Goal: Task Accomplishment & Management: Manage account settings

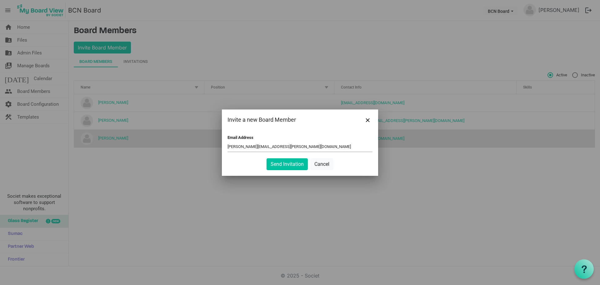
click at [268, 147] on input "sarah.cooper@belfastschool.co.nz" at bounding box center [300, 146] width 145 height 9
type input "sarah.cooper@belfast.school.co.nz"
click at [293, 165] on button "Send Invitation" at bounding box center [287, 164] width 41 height 12
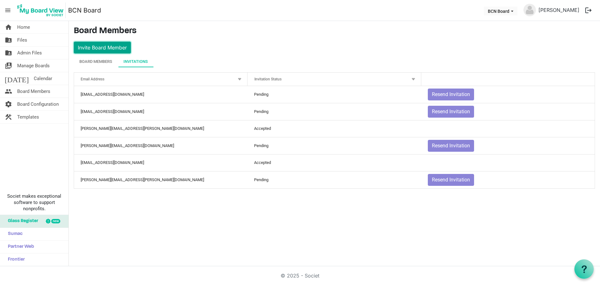
click at [98, 48] on button "Invite Board Member" at bounding box center [102, 48] width 57 height 12
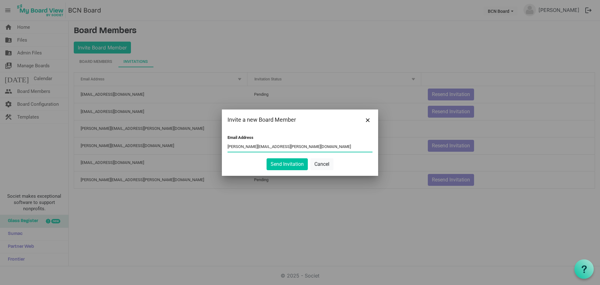
type input "sally.thompson@xtra.co.nz"
click at [285, 164] on button "Send Invitation" at bounding box center [287, 164] width 41 height 12
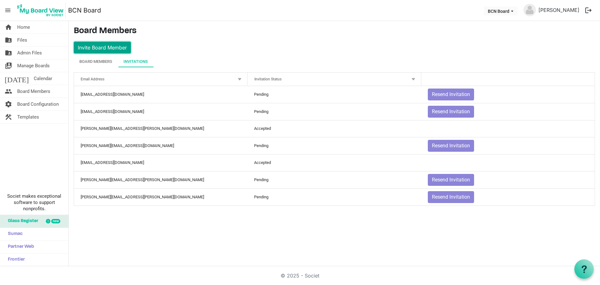
click at [106, 47] on button "Invite Board Member" at bounding box center [102, 48] width 57 height 12
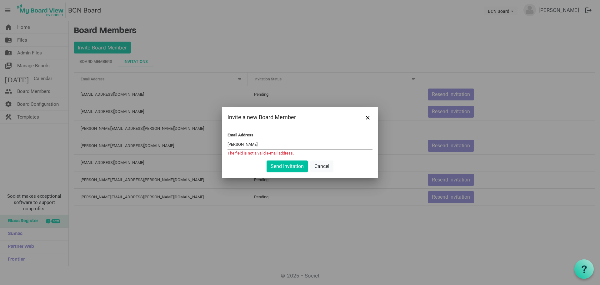
click at [243, 146] on input "andrew" at bounding box center [300, 144] width 145 height 9
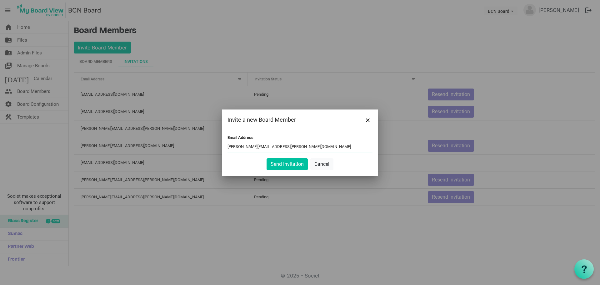
type input "andrew.mckerrow@salvationarmy.co.nz"
click at [291, 163] on button "Send Invitation" at bounding box center [287, 164] width 41 height 12
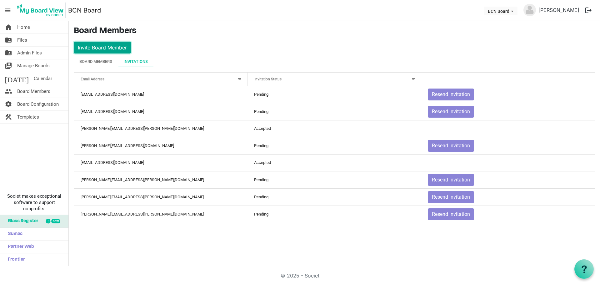
click at [93, 47] on button "Invite Board Member" at bounding box center [102, 48] width 57 height 12
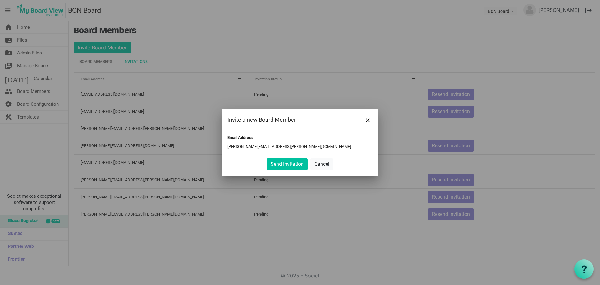
click at [324, 70] on div at bounding box center [300, 142] width 600 height 285
click at [239, 146] on input "joanne.johnstone@belfast.school.nz" at bounding box center [300, 146] width 145 height 9
type input "jo.johnstone@belfast.school.nz"
click at [293, 164] on button "Send Invitation" at bounding box center [287, 164] width 41 height 12
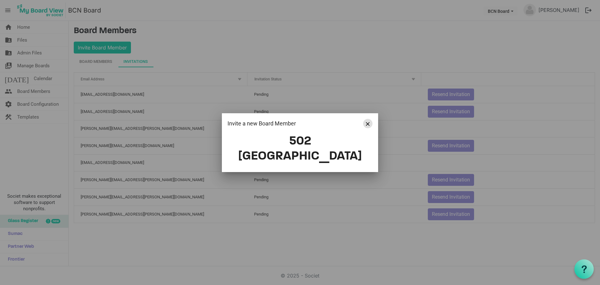
click at [367, 126] on span "Close" at bounding box center [368, 124] width 4 height 4
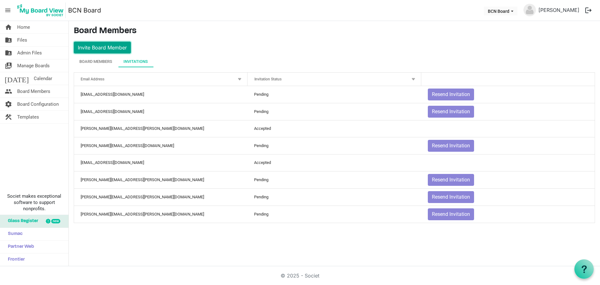
click at [112, 49] on button "Invite Board Member" at bounding box center [102, 48] width 57 height 12
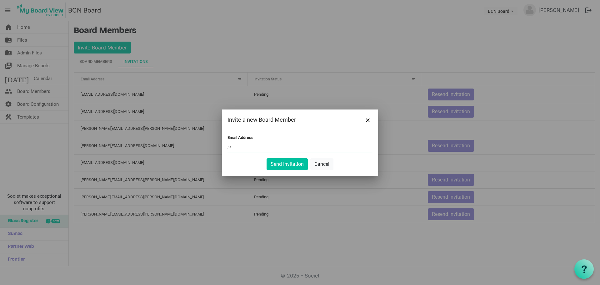
type input "jo.johnstone@belfast.school.nz"
click at [290, 165] on button "Send Invitation" at bounding box center [287, 164] width 41 height 12
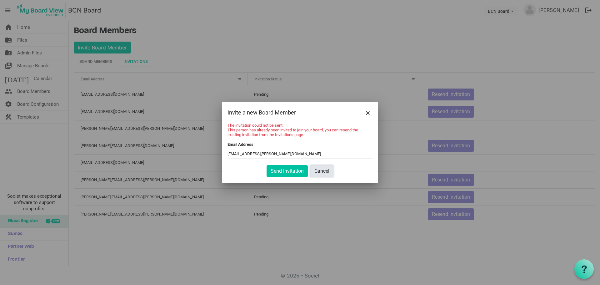
click at [323, 171] on button "Cancel" at bounding box center [321, 171] width 23 height 12
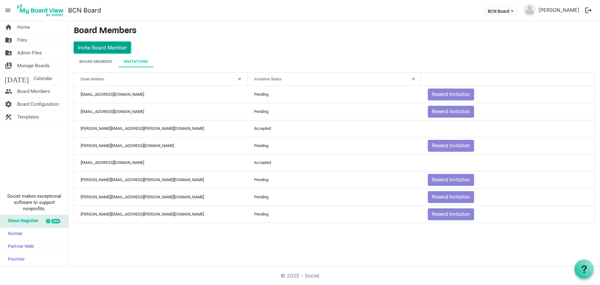
click at [89, 48] on button "Invite Board Member" at bounding box center [102, 48] width 57 height 12
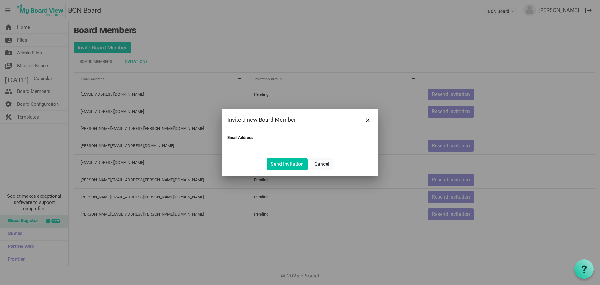
paste input "hitchwill@xtra.co.nz"
type input "hitchwill@xtra.co.nz"
click at [283, 163] on button "Send Invitation" at bounding box center [287, 164] width 41 height 12
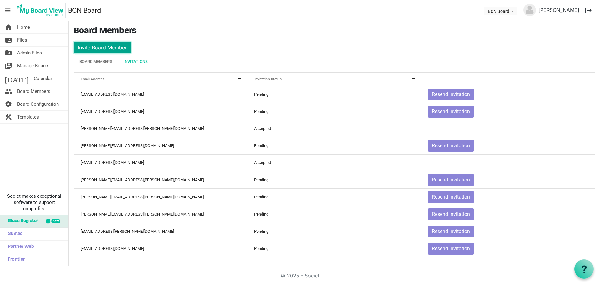
click at [107, 45] on button "Invite Board Member" at bounding box center [102, 48] width 57 height 12
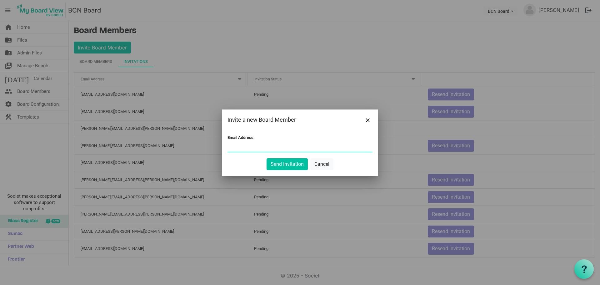
click at [230, 148] on input "Email Address" at bounding box center [300, 146] width 145 height 9
click at [230, 146] on input "Email Address" at bounding box center [300, 146] width 145 height 9
paste input "davidlipsys@gmail.com"
click at [301, 149] on input "davidlipsys@gmail.com" at bounding box center [300, 146] width 145 height 9
type input "davidlipsys@gmail.com"
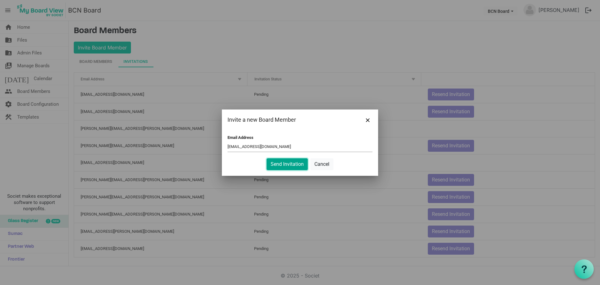
click at [294, 166] on button "Send Invitation" at bounding box center [287, 164] width 41 height 12
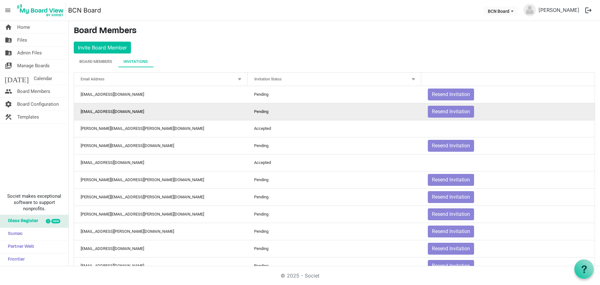
drag, startPoint x: 138, startPoint y: 110, endPoint x: 135, endPoint y: 105, distance: 6.0
click at [135, 105] on td "pailbiddington@xtra.co.nz" at bounding box center [160, 111] width 173 height 17
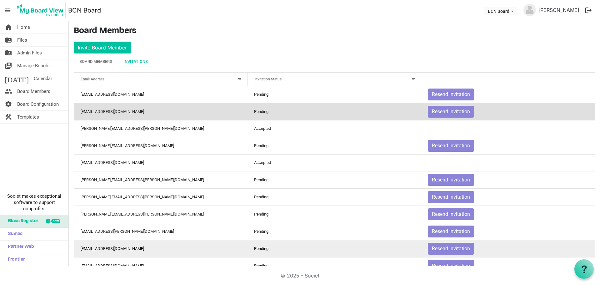
scroll to position [18, 0]
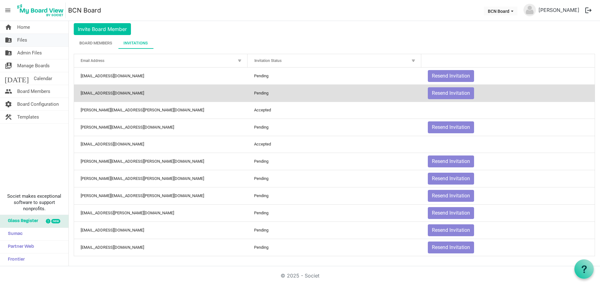
click at [30, 40] on link "folder_shared Files" at bounding box center [34, 40] width 68 height 13
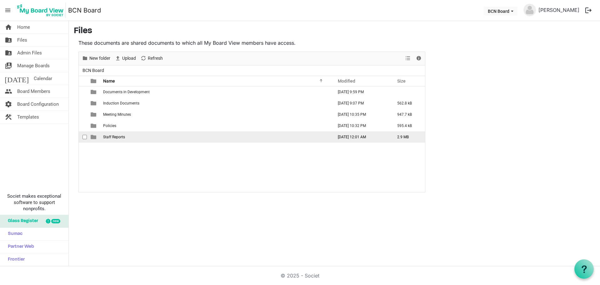
drag, startPoint x: 114, startPoint y: 135, endPoint x: 110, endPoint y: 135, distance: 4.1
click at [111, 135] on span "Staff Reports" at bounding box center [114, 137] width 22 height 4
click at [129, 137] on td "Staff Reports" at bounding box center [216, 136] width 230 height 11
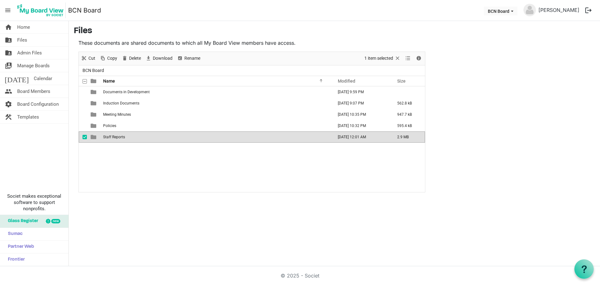
click at [129, 137] on td "Staff Reports" at bounding box center [216, 136] width 230 height 11
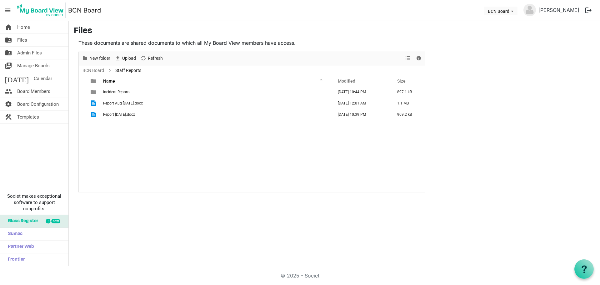
click at [165, 138] on div "Incident Reports September 15, 2025 10:44 PM 897.1 kB Report Aug Sept 25.docx S…" at bounding box center [252, 139] width 346 height 106
click at [504, 144] on main "Files These documents are shared documents to which all My Board View members h…" at bounding box center [334, 109] width 531 height 176
click at [127, 59] on span "Upload" at bounding box center [129, 58] width 15 height 8
click at [130, 58] on span "Upload" at bounding box center [129, 58] width 15 height 8
click at [129, 58] on span "Upload" at bounding box center [129, 58] width 15 height 8
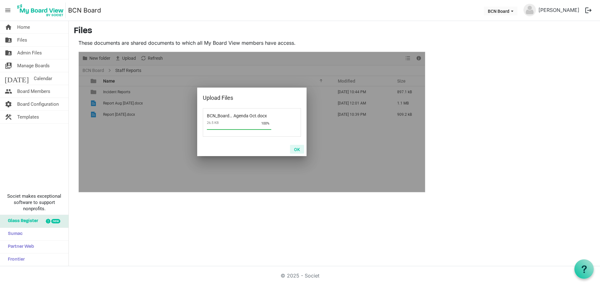
click at [297, 149] on button "OK" at bounding box center [297, 149] width 14 height 9
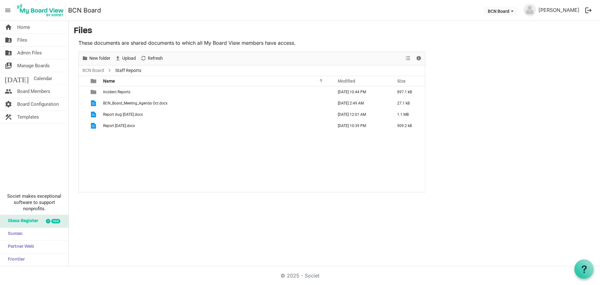
click at [148, 132] on div "Incident Reports September 15, 2025 10:44 PM 897.1 kB BCN_Board_Meeting_Agenda …" at bounding box center [252, 139] width 346 height 106
click at [177, 151] on div "Incident Reports September 15, 2025 10:44 PM 897.1 kB BCN_Board_Meeting_Agenda …" at bounding box center [252, 139] width 346 height 106
click at [99, 58] on span "New folder" at bounding box center [100, 58] width 22 height 8
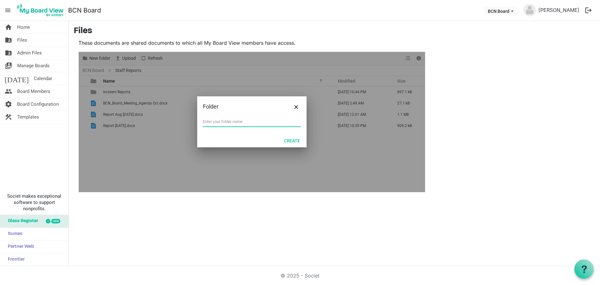
click at [214, 122] on input "text" at bounding box center [252, 121] width 98 height 9
type input "October"
click at [292, 140] on button "Create" at bounding box center [292, 140] width 24 height 9
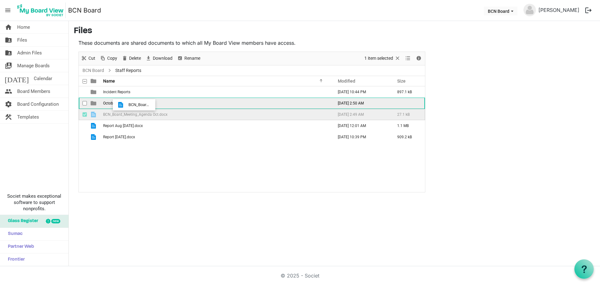
drag, startPoint x: 127, startPoint y: 115, endPoint x: 127, endPoint y: 105, distance: 10.6
click at [127, 105] on tbody "Incident Reports September 15, 2025 10:44 PM 897.1 kB October September 18, 202…" at bounding box center [252, 114] width 346 height 56
drag, startPoint x: 127, startPoint y: 116, endPoint x: 126, endPoint y: 103, distance: 12.5
click at [126, 103] on tbody "Incident Reports September 15, 2025 10:44 PM 897.1 kB October September 18, 202…" at bounding box center [252, 108] width 346 height 45
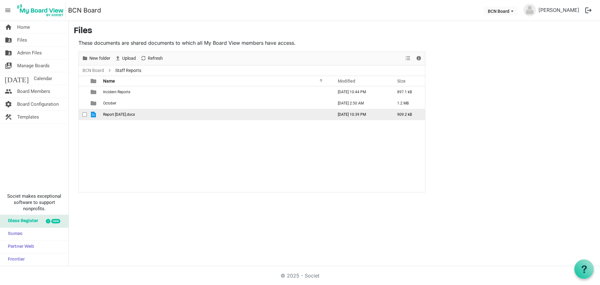
click at [84, 115] on span "checkbox" at bounding box center [85, 114] width 4 height 4
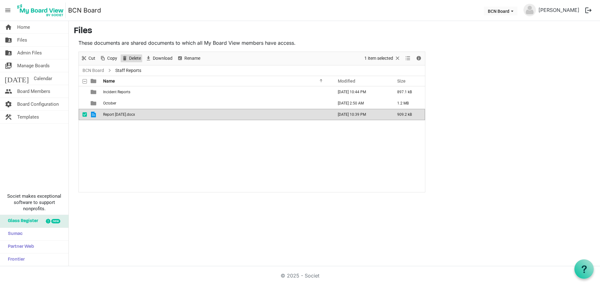
click at [133, 56] on span "Delete" at bounding box center [134, 58] width 13 height 8
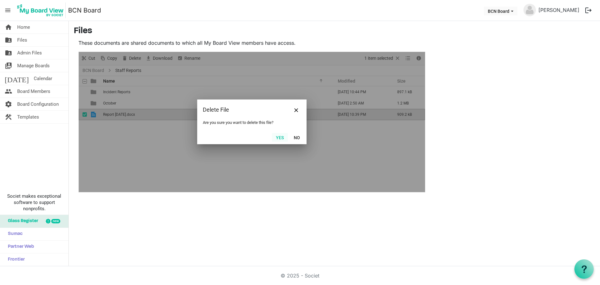
click at [280, 136] on button "Yes" at bounding box center [280, 137] width 16 height 9
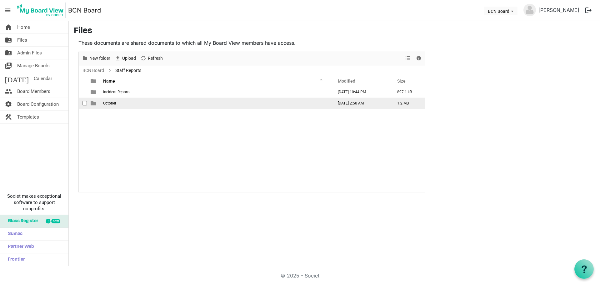
click at [133, 101] on td "October" at bounding box center [216, 103] width 230 height 11
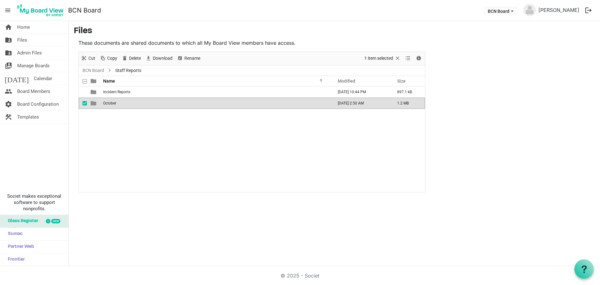
click at [138, 103] on td "October" at bounding box center [216, 103] width 230 height 11
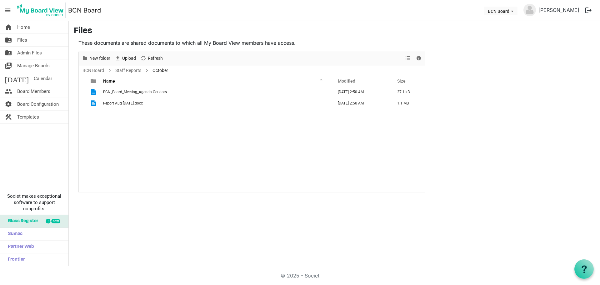
click at [180, 122] on div "BCN_Board_Meeting_Agenda Oct.docx September 18, 2025 2:50 AM 27.1 kB Report Aug…" at bounding box center [252, 139] width 346 height 106
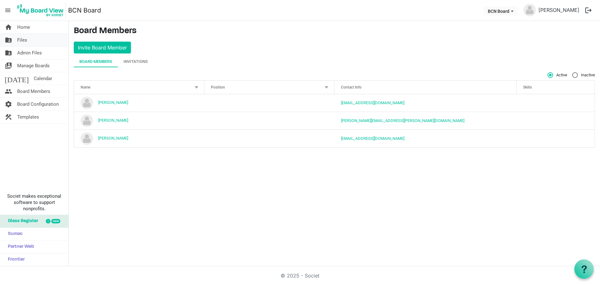
click at [34, 42] on link "folder_shared Files" at bounding box center [34, 40] width 68 height 13
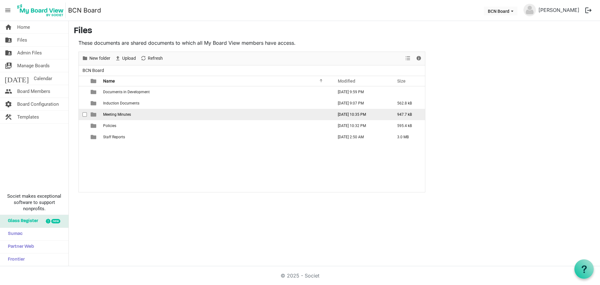
click at [137, 113] on td "Meeting Minutes" at bounding box center [216, 114] width 230 height 11
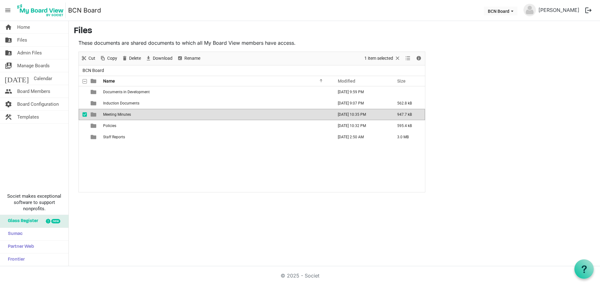
click at [137, 113] on td "Meeting Minutes" at bounding box center [216, 114] width 230 height 11
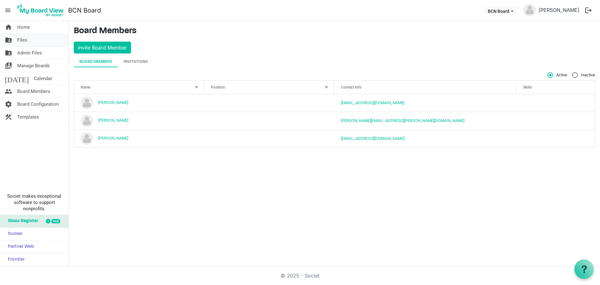
click at [27, 38] on span "Files" at bounding box center [22, 40] width 10 height 13
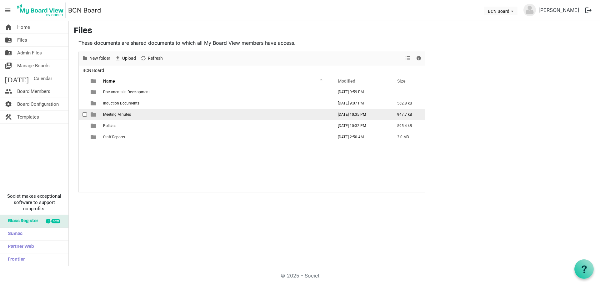
click at [105, 113] on span "Meeting Minutes" at bounding box center [117, 114] width 28 height 4
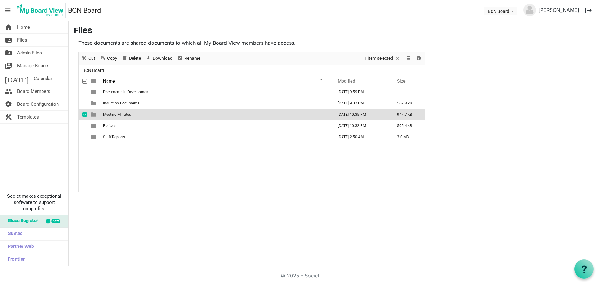
click at [105, 113] on span "Meeting Minutes" at bounding box center [117, 114] width 28 height 4
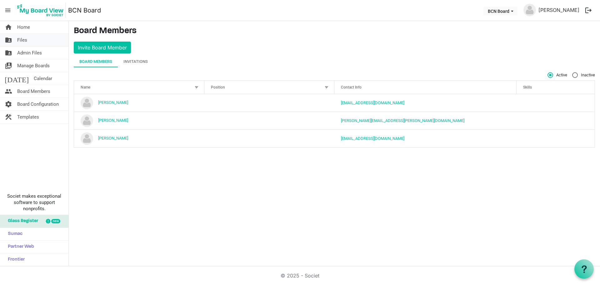
click at [36, 42] on link "folder_shared Files" at bounding box center [34, 40] width 68 height 13
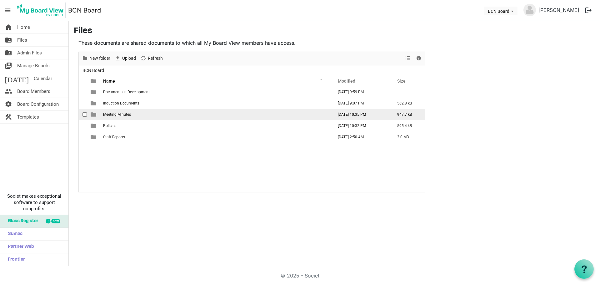
click at [119, 116] on span "Meeting Minutes" at bounding box center [117, 114] width 28 height 4
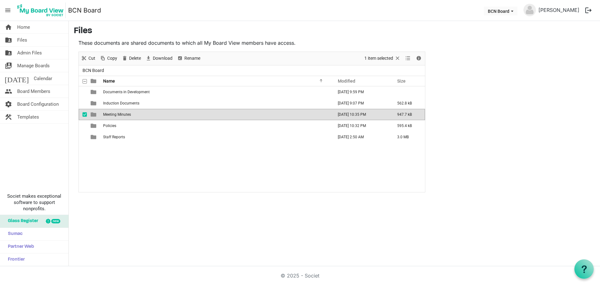
click at [119, 116] on span "Meeting Minutes" at bounding box center [117, 114] width 28 height 4
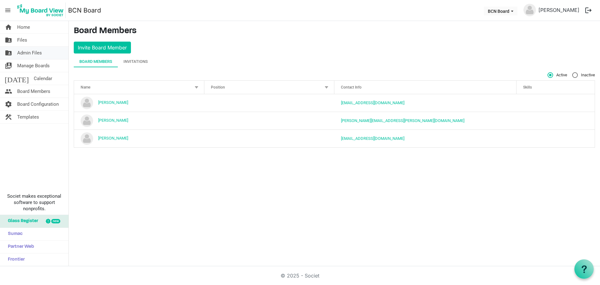
click at [32, 54] on span "Admin Files" at bounding box center [29, 53] width 25 height 13
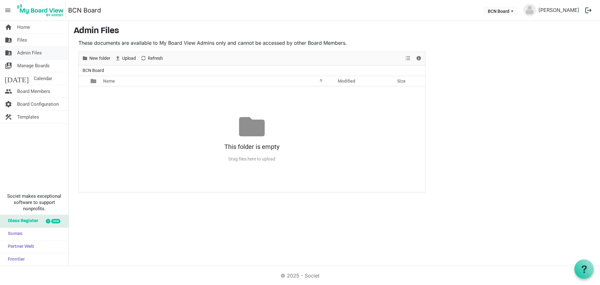
drag, startPoint x: 34, startPoint y: 53, endPoint x: 28, endPoint y: 52, distance: 5.9
click at [28, 52] on span "Admin Files" at bounding box center [29, 53] width 25 height 13
click at [31, 38] on link "folder_shared Files" at bounding box center [34, 40] width 68 height 13
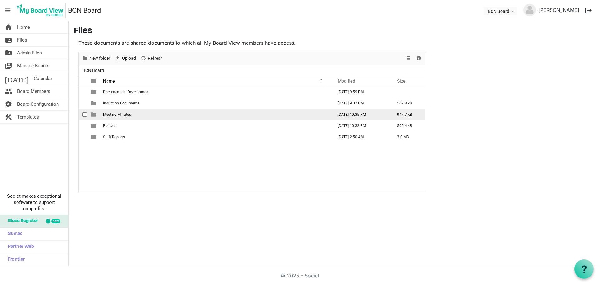
click at [130, 114] on span "Meeting Minutes" at bounding box center [117, 114] width 28 height 4
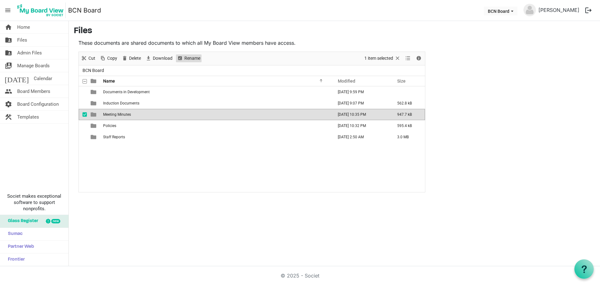
click at [189, 58] on span "Rename" at bounding box center [192, 58] width 17 height 8
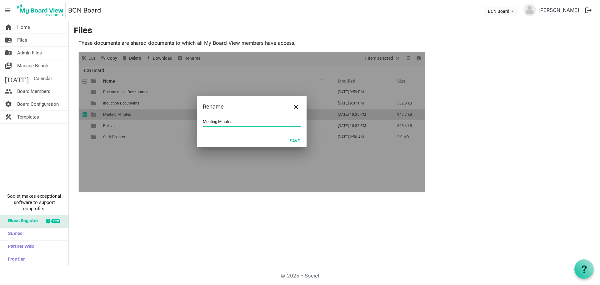
click at [240, 123] on input "Meeting Minutes" at bounding box center [252, 121] width 98 height 9
type input "Meeting Papers"
click at [295, 139] on button "Save" at bounding box center [295, 140] width 18 height 9
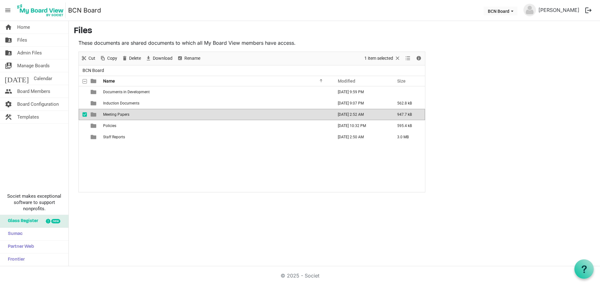
click at [190, 114] on td "Meeting Papers" at bounding box center [216, 114] width 230 height 11
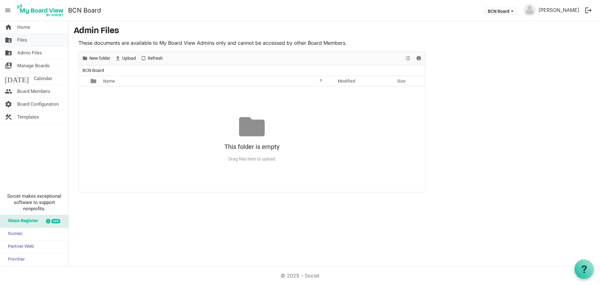
click at [26, 42] on span "Files" at bounding box center [22, 40] width 10 height 13
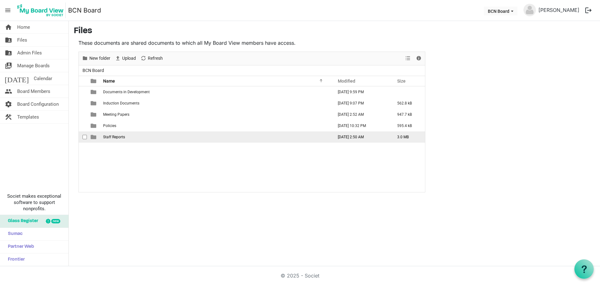
click at [124, 136] on span "Staff Reports" at bounding box center [114, 137] width 22 height 4
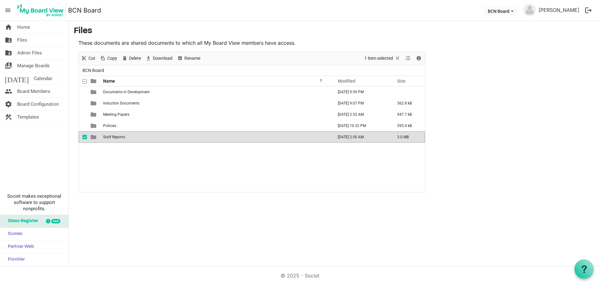
click at [124, 136] on span "Staff Reports" at bounding box center [114, 137] width 22 height 4
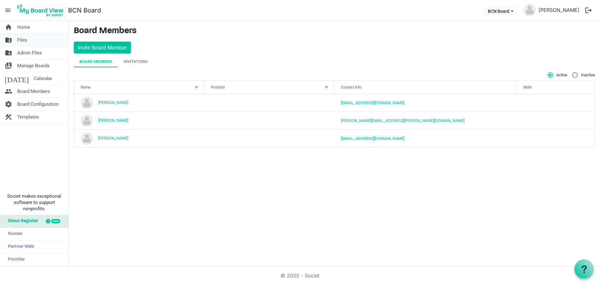
click at [33, 41] on link "folder_shared Files" at bounding box center [34, 40] width 68 height 13
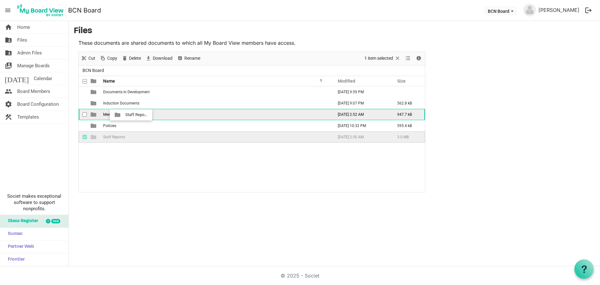
drag, startPoint x: 124, startPoint y: 135, endPoint x: 123, endPoint y: 115, distance: 20.3
click at [123, 115] on tbody "Documents in Development [DATE] 9:59 PM Induction Documents [DATE] 9:07 PM 562.…" at bounding box center [252, 114] width 346 height 56
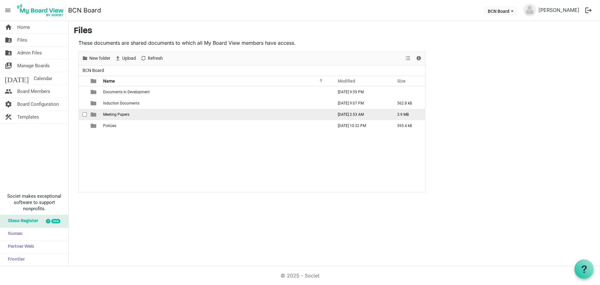
click at [142, 114] on td "Meeting Papers" at bounding box center [216, 114] width 230 height 11
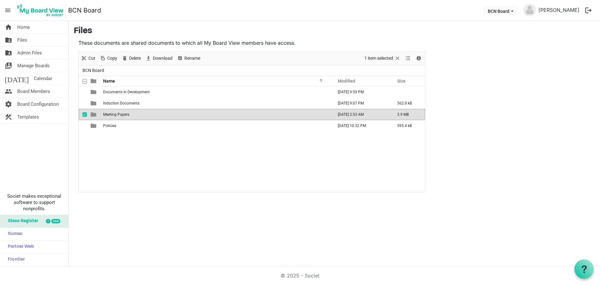
click at [142, 114] on td "Meeting Papers" at bounding box center [216, 114] width 230 height 11
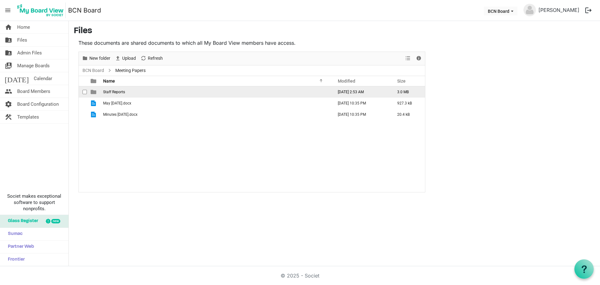
click at [121, 93] on span "Staff Reports" at bounding box center [114, 92] width 22 height 4
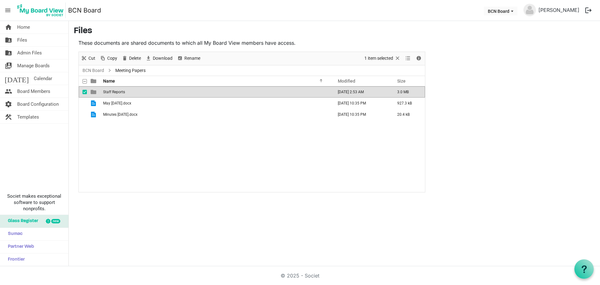
click at [121, 93] on span "Staff Reports" at bounding box center [114, 92] width 22 height 4
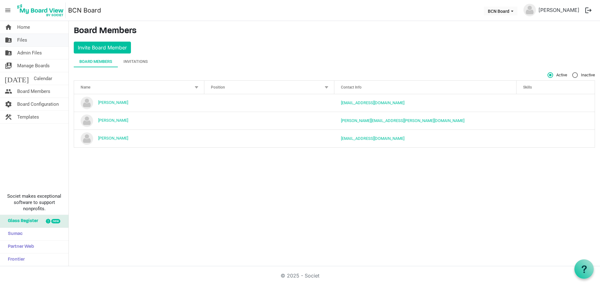
click at [27, 38] on link "folder_shared Files" at bounding box center [34, 40] width 68 height 13
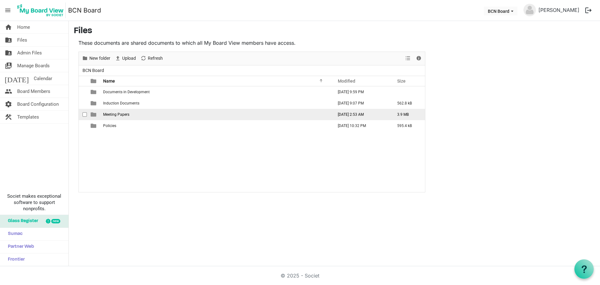
click at [127, 115] on span "Meeting Papers" at bounding box center [116, 114] width 26 height 4
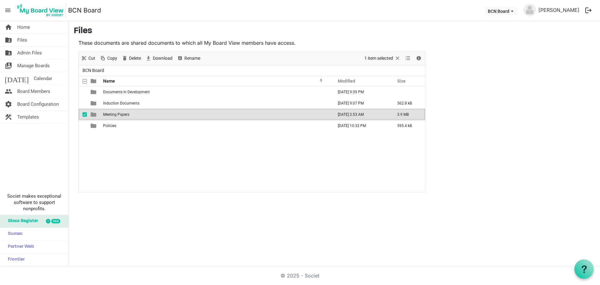
click at [127, 115] on span "Meeting Papers" at bounding box center [116, 114] width 26 height 4
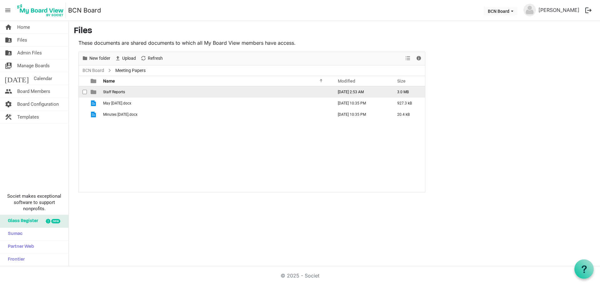
click at [118, 91] on span "Staff Reports" at bounding box center [114, 92] width 22 height 4
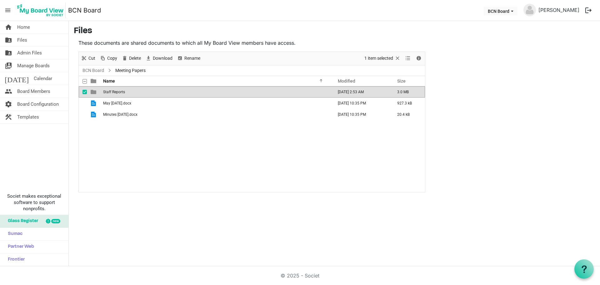
click at [118, 91] on span "Staff Reports" at bounding box center [114, 92] width 22 height 4
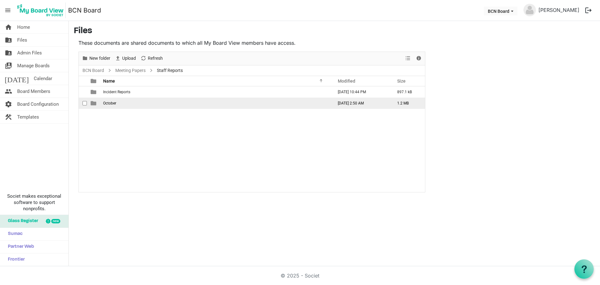
click at [108, 102] on span "October" at bounding box center [109, 103] width 13 height 4
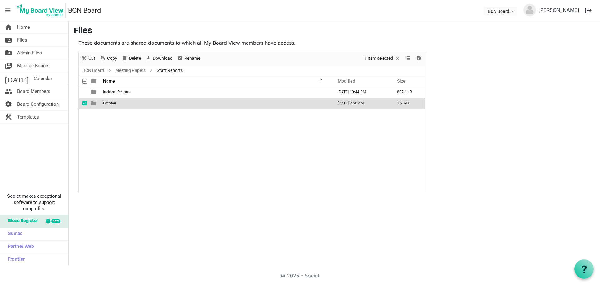
click at [108, 102] on span "October" at bounding box center [109, 103] width 13 height 4
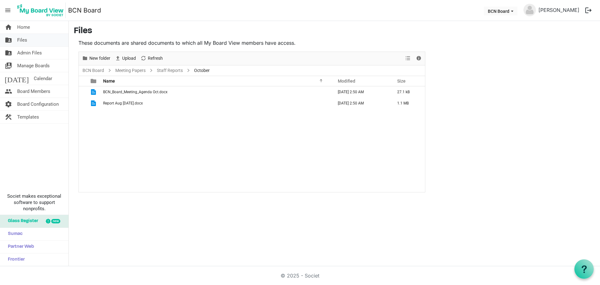
click at [23, 41] on span "Files" at bounding box center [22, 40] width 10 height 13
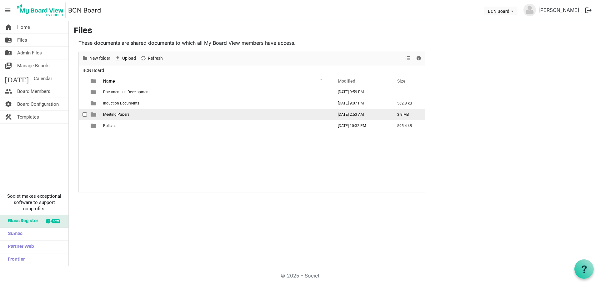
click at [128, 115] on span "Meeting Papers" at bounding box center [116, 114] width 26 height 4
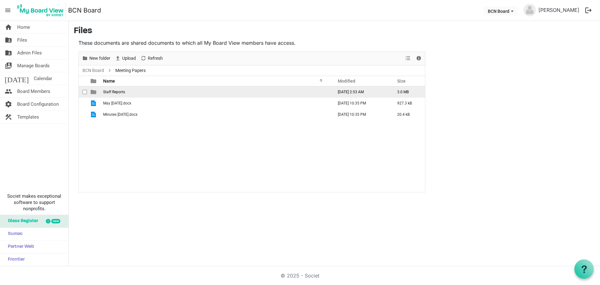
click at [118, 92] on span "Staff Reports" at bounding box center [114, 92] width 22 height 4
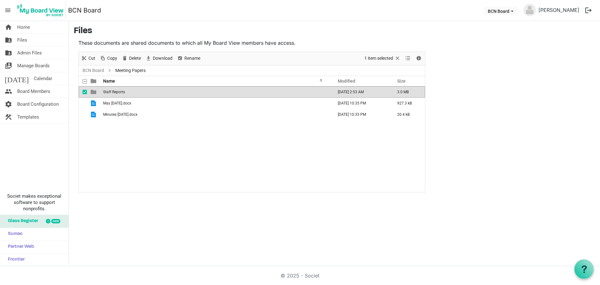
click at [118, 92] on span "Staff Reports" at bounding box center [114, 92] width 22 height 4
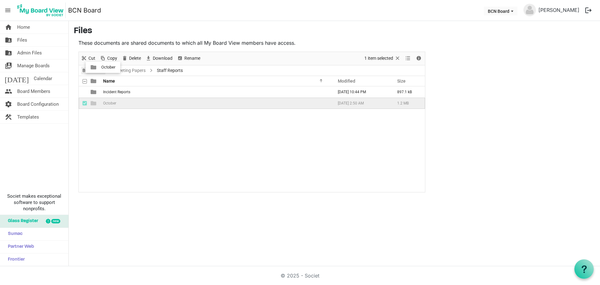
drag, startPoint x: 111, startPoint y: 103, endPoint x: 99, endPoint y: 67, distance: 38.1
click at [99, 67] on div "BCN Board Meeting Papers Staff Reports Name Modified Size filemanager_grid_head…" at bounding box center [252, 128] width 346 height 127
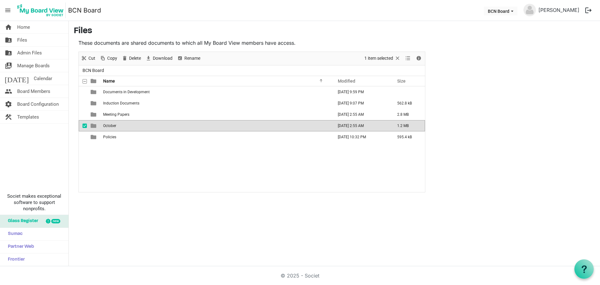
click at [126, 126] on td "October" at bounding box center [216, 125] width 230 height 11
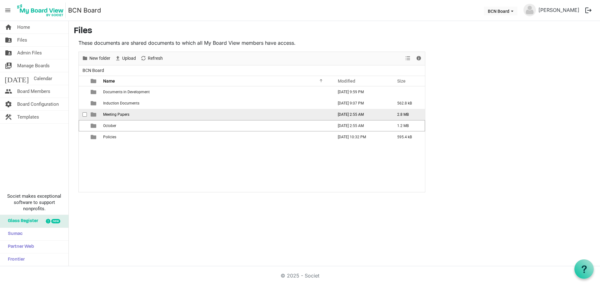
click at [119, 116] on span "Meeting Papers" at bounding box center [116, 114] width 26 height 4
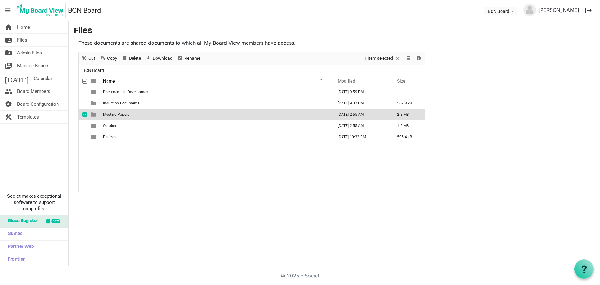
click at [119, 116] on span "Meeting Papers" at bounding box center [116, 114] width 26 height 4
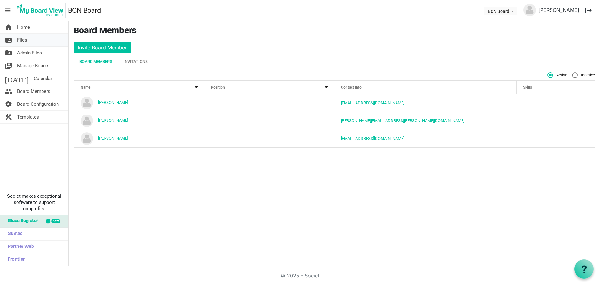
click at [32, 36] on link "folder_shared Files" at bounding box center [34, 40] width 68 height 13
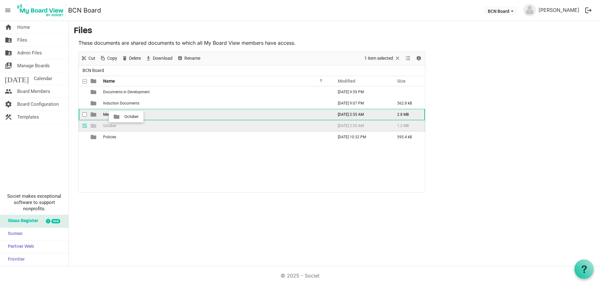
drag, startPoint x: 122, startPoint y: 126, endPoint x: 123, endPoint y: 117, distance: 9.1
click at [123, 117] on tbody "Documents in Development [DATE] 9:59 PM Induction Documents [DATE] 9:07 PM 562.…" at bounding box center [252, 114] width 346 height 56
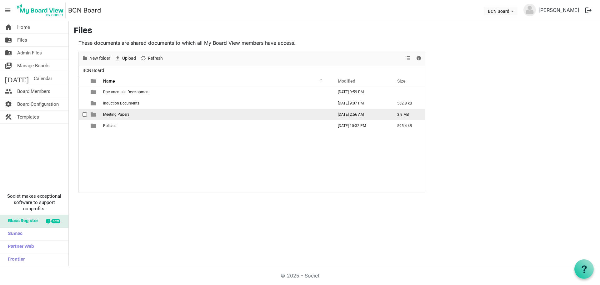
click at [121, 113] on span "Meeting Papers" at bounding box center [116, 114] width 26 height 4
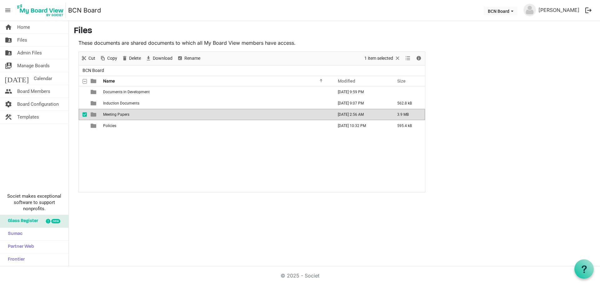
click at [121, 113] on span "Meeting Papers" at bounding box center [116, 114] width 26 height 4
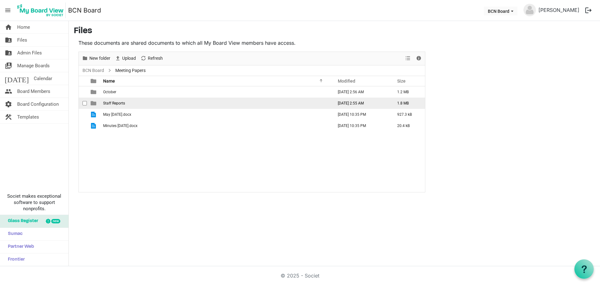
click at [120, 103] on span "Staff Reports" at bounding box center [114, 103] width 22 height 4
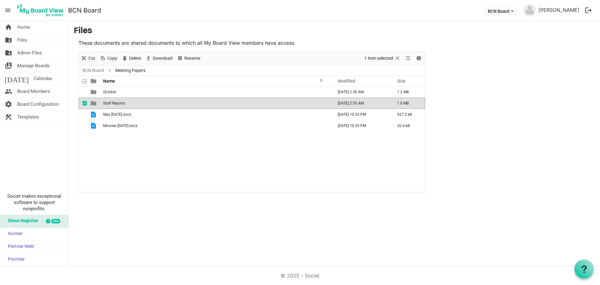
click at [120, 103] on span "Staff Reports" at bounding box center [114, 103] width 22 height 4
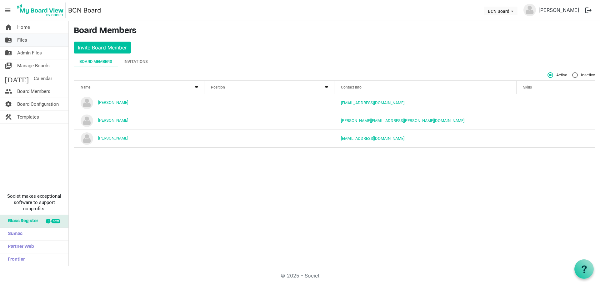
click at [19, 39] on span "Files" at bounding box center [22, 40] width 10 height 13
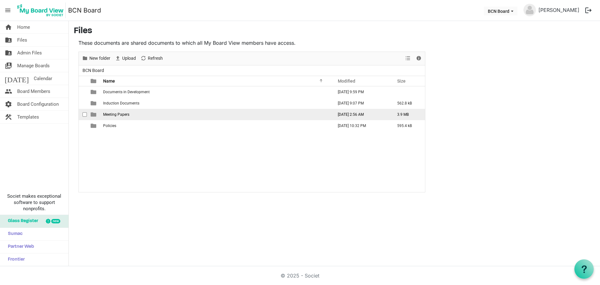
click at [135, 115] on td "Meeting Papers" at bounding box center [216, 114] width 230 height 11
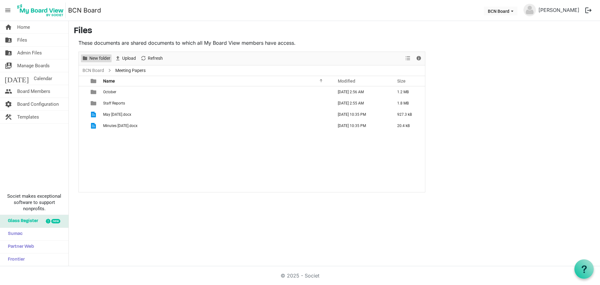
click at [98, 58] on span "New folder" at bounding box center [100, 58] width 22 height 8
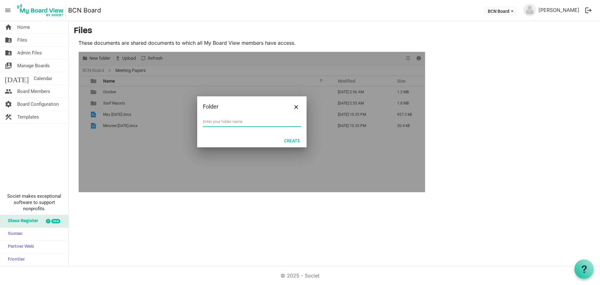
click at [210, 120] on input "text" at bounding box center [252, 121] width 98 height 9
type input "April May June Minutes"
click at [291, 139] on button "Create" at bounding box center [292, 140] width 24 height 9
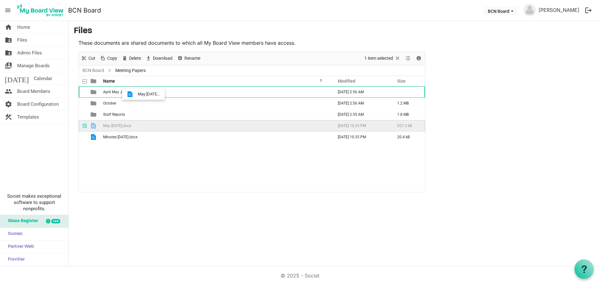
drag, startPoint x: 128, startPoint y: 126, endPoint x: 135, endPoint y: 93, distance: 33.9
click at [135, 93] on tbody "April May June Minutes September 18, 2025 2:56 AM October September 18, 2025 2:…" at bounding box center [252, 114] width 346 height 56
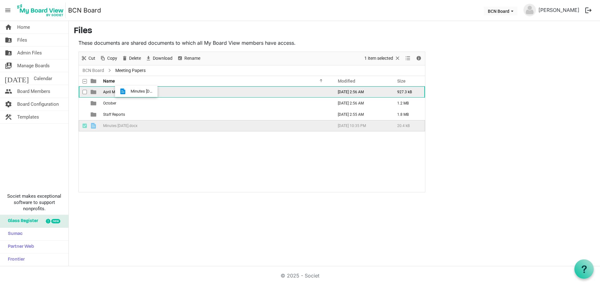
drag, startPoint x: 129, startPoint y: 125, endPoint x: 129, endPoint y: 91, distance: 34.1
click at [129, 91] on tbody "April May June Minutes September 18, 2025 2:56 AM 927.3 kB October September 18…" at bounding box center [252, 108] width 346 height 45
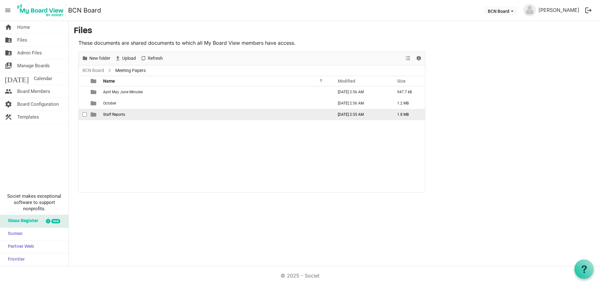
click at [121, 114] on span "Staff Reports" at bounding box center [114, 114] width 22 height 4
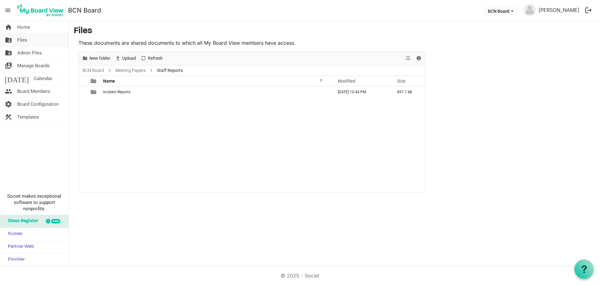
click at [22, 37] on span "Files" at bounding box center [22, 40] width 10 height 13
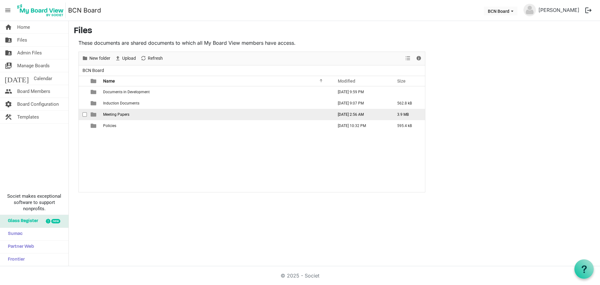
click at [122, 114] on span "Meeting Papers" at bounding box center [116, 114] width 26 height 4
click at [121, 114] on span "Meeting Papers" at bounding box center [116, 114] width 26 height 4
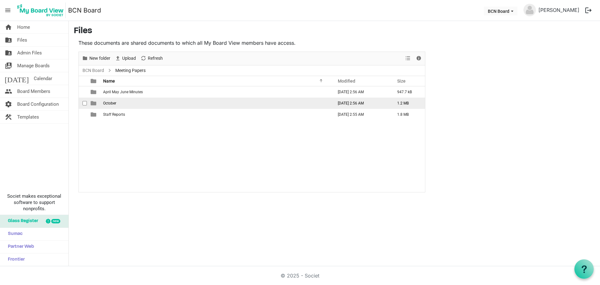
click at [115, 105] on span "October" at bounding box center [109, 103] width 13 height 4
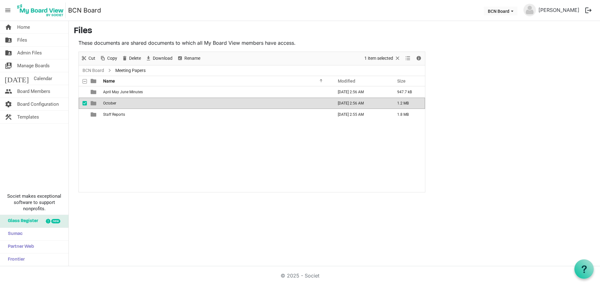
click at [115, 105] on span "October" at bounding box center [109, 103] width 13 height 4
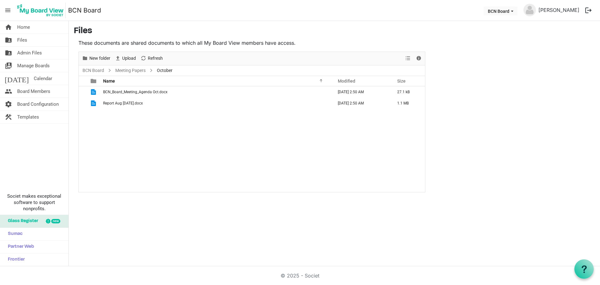
click at [144, 121] on div "BCN_Board_Meeting_Agenda Oct.docx [DATE] 2:50 AM 27.1 kB Report Aug [DATE].docx…" at bounding box center [252, 139] width 346 height 106
click at [28, 41] on link "folder_shared Files" at bounding box center [34, 40] width 68 height 13
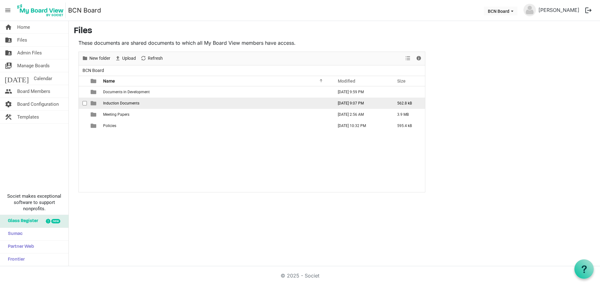
click at [181, 103] on td "Induction Documents" at bounding box center [216, 103] width 230 height 11
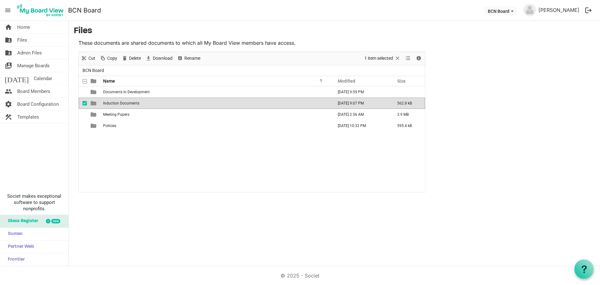
click at [181, 103] on td "Induction Documents" at bounding box center [216, 103] width 230 height 11
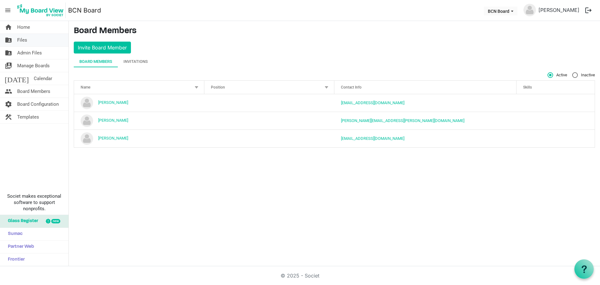
click at [33, 36] on link "folder_shared Files" at bounding box center [34, 40] width 68 height 13
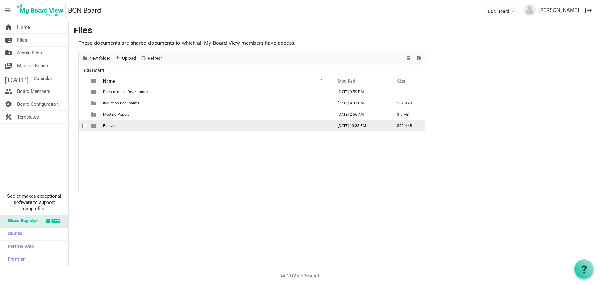
click at [127, 127] on td "Policies" at bounding box center [216, 125] width 230 height 11
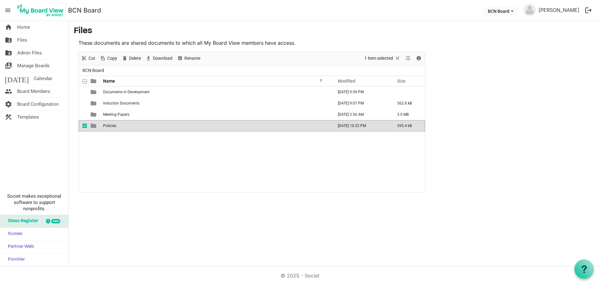
click at [127, 127] on td "Policies" at bounding box center [216, 125] width 230 height 11
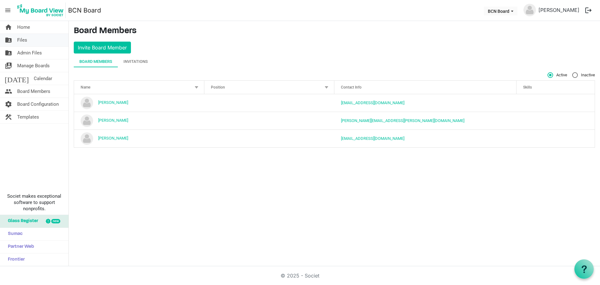
click at [25, 40] on span "Files" at bounding box center [22, 40] width 10 height 13
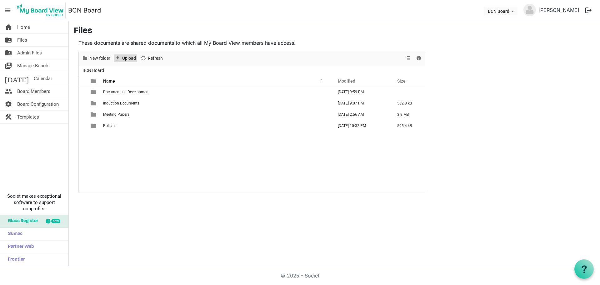
click at [122, 56] on span "Upload" at bounding box center [129, 58] width 15 height 8
click at [118, 115] on span "Meeting Papers" at bounding box center [116, 114] width 26 height 4
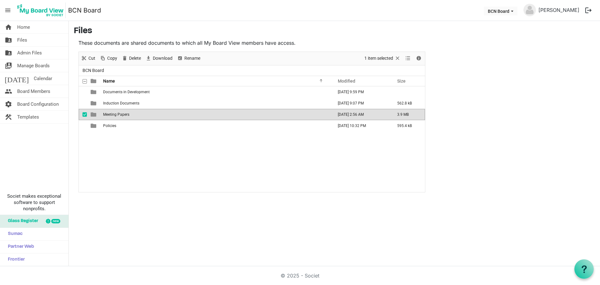
click at [118, 115] on span "Meeting Papers" at bounding box center [116, 114] width 26 height 4
click at [141, 117] on div at bounding box center [252, 122] width 346 height 140
click at [140, 115] on div at bounding box center [252, 122] width 346 height 140
click at [20, 38] on span "Files" at bounding box center [22, 40] width 10 height 13
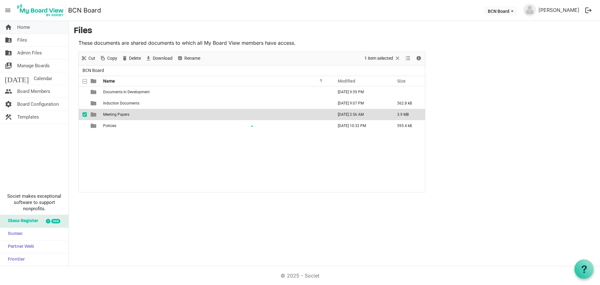
click at [27, 25] on span "Home" at bounding box center [23, 27] width 13 height 13
click at [125, 113] on div at bounding box center [252, 122] width 346 height 140
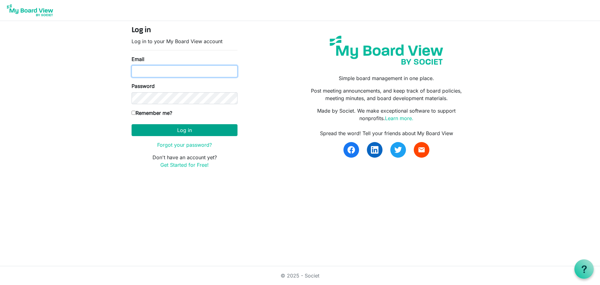
type input "[EMAIL_ADDRESS][DOMAIN_NAME]"
click at [199, 127] on button "Log in" at bounding box center [185, 130] width 106 height 12
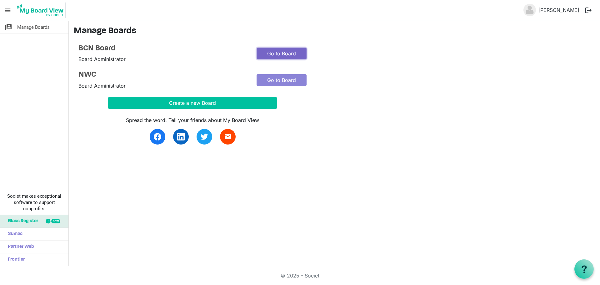
click at [285, 54] on link "Go to Board" at bounding box center [282, 54] width 50 height 12
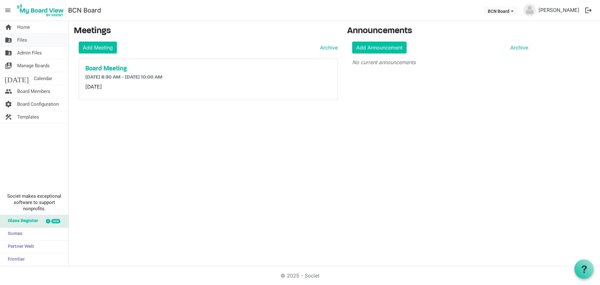
click at [28, 39] on link "folder_shared Files" at bounding box center [34, 40] width 68 height 13
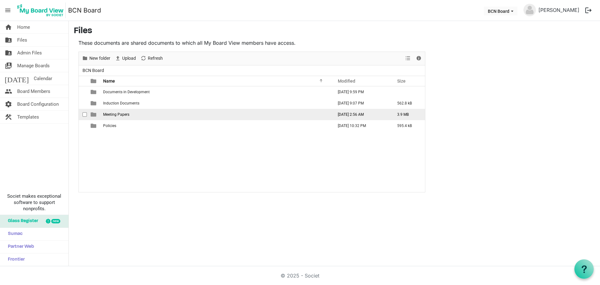
click at [125, 117] on td "Meeting Papers" at bounding box center [216, 114] width 230 height 11
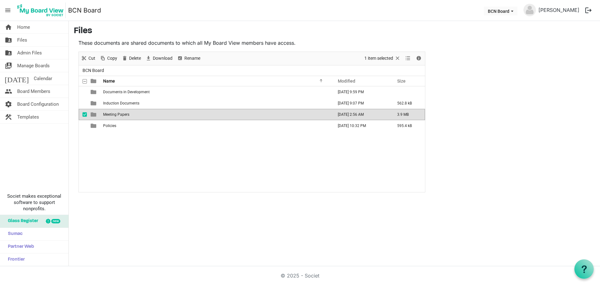
click at [125, 117] on td "Meeting Papers" at bounding box center [216, 114] width 230 height 11
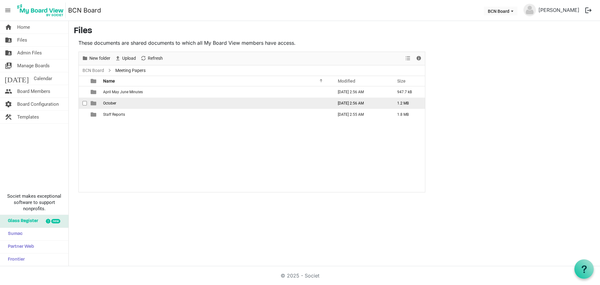
click at [121, 104] on td "October" at bounding box center [216, 103] width 230 height 11
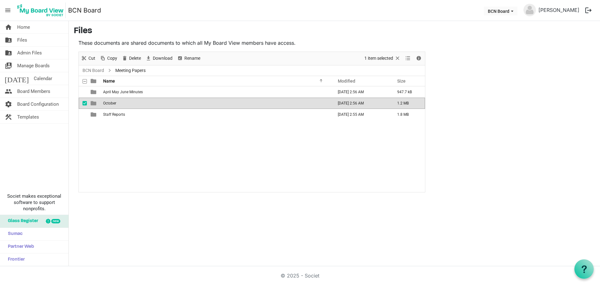
click at [121, 104] on td "October" at bounding box center [216, 103] width 230 height 11
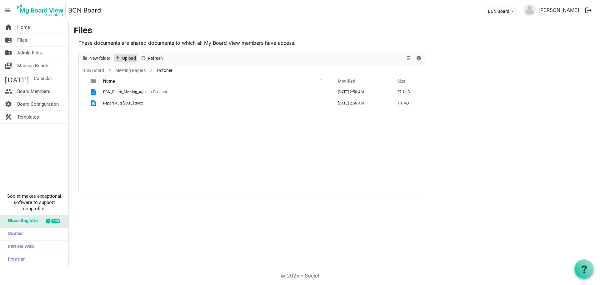
click at [132, 58] on span "Upload" at bounding box center [129, 58] width 15 height 8
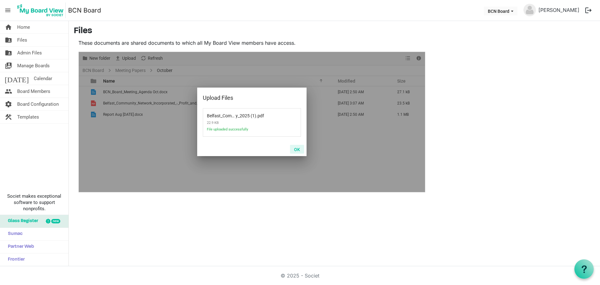
click at [298, 150] on button "OK" at bounding box center [297, 149] width 14 height 9
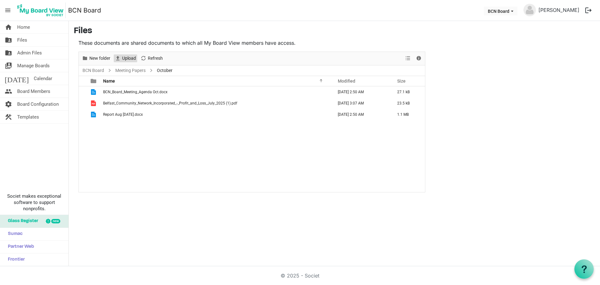
click at [128, 55] on span "Upload" at bounding box center [129, 58] width 15 height 8
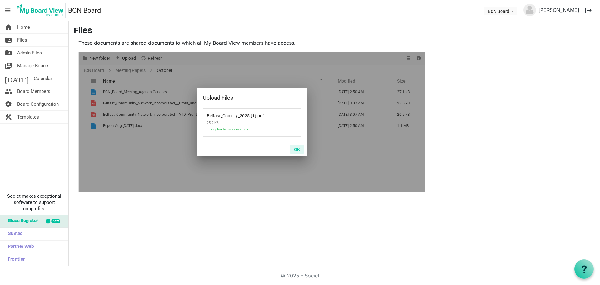
click at [298, 149] on button "OK" at bounding box center [297, 149] width 14 height 9
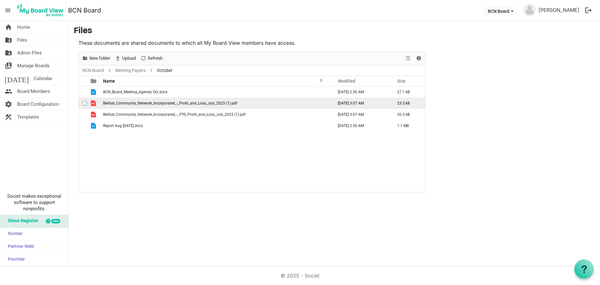
click at [216, 104] on span "Belfast_Community_Network_Incorporated_-_Profit_and_Loss_July_2025 (1).pdf" at bounding box center [170, 103] width 134 height 4
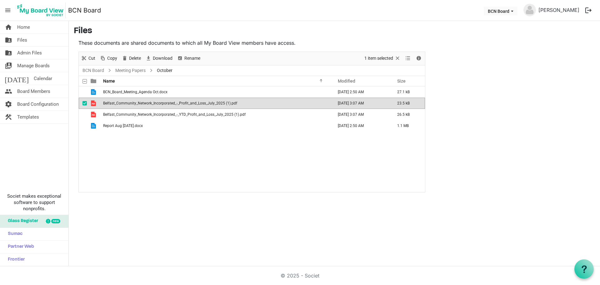
click at [216, 104] on span "Belfast_Community_Network_Incorporated_-_Profit_and_Loss_July_2025 (1).pdf" at bounding box center [170, 103] width 134 height 4
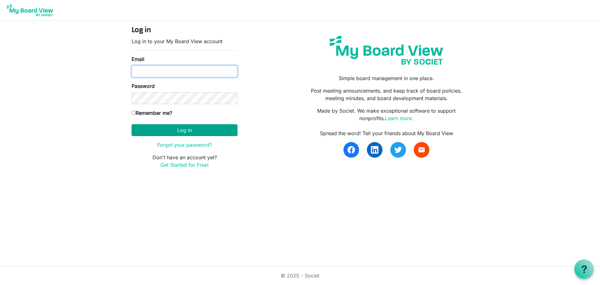
type input "[EMAIL_ADDRESS][DOMAIN_NAME]"
click at [163, 129] on button "Log in" at bounding box center [185, 130] width 106 height 12
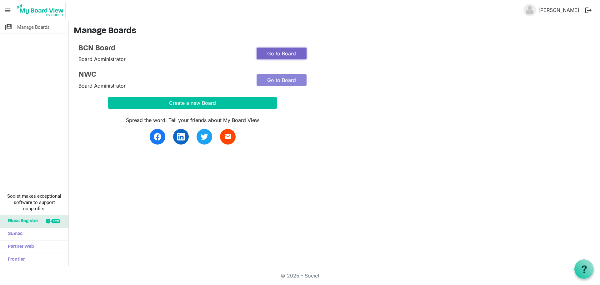
click at [284, 53] on link "Go to Board" at bounding box center [282, 54] width 50 height 12
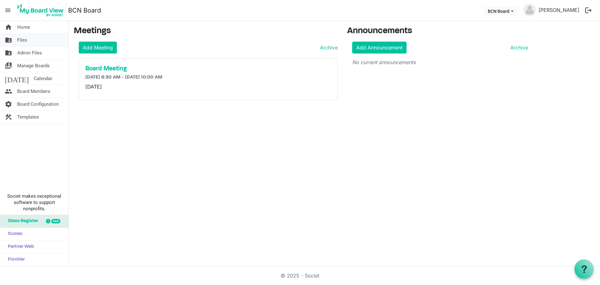
click at [27, 40] on span "Files" at bounding box center [22, 40] width 10 height 13
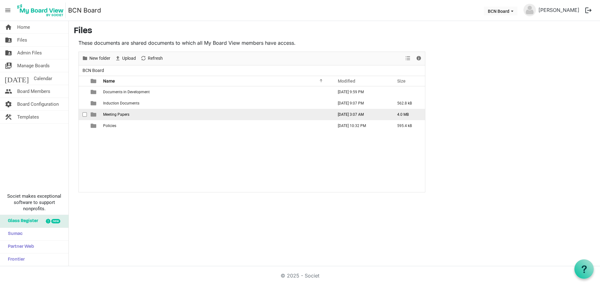
click at [203, 113] on td "Meeting Papers" at bounding box center [216, 114] width 230 height 11
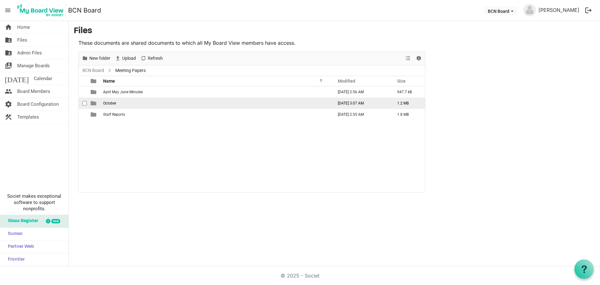
click at [135, 99] on td "October" at bounding box center [216, 103] width 230 height 11
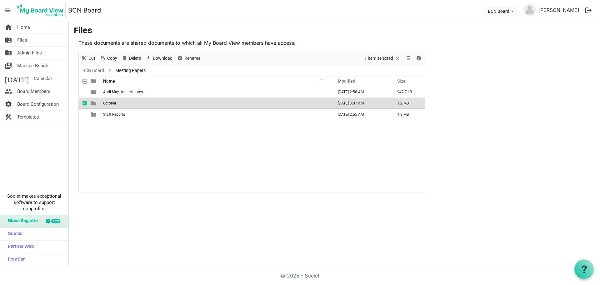
click at [135, 99] on td "October" at bounding box center [216, 103] width 230 height 11
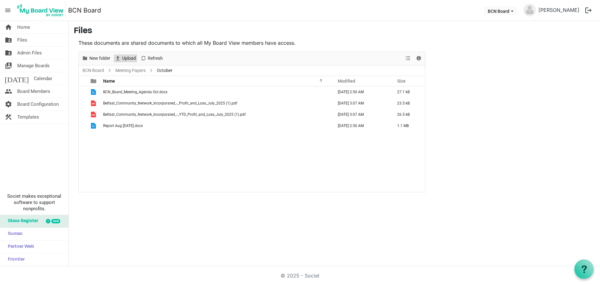
click at [128, 58] on span "Upload" at bounding box center [129, 58] width 15 height 8
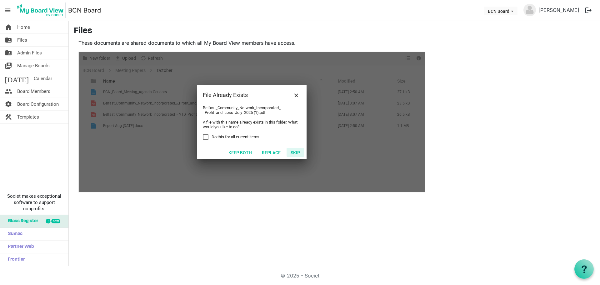
click at [298, 151] on button "Skip" at bounding box center [296, 152] width 18 height 9
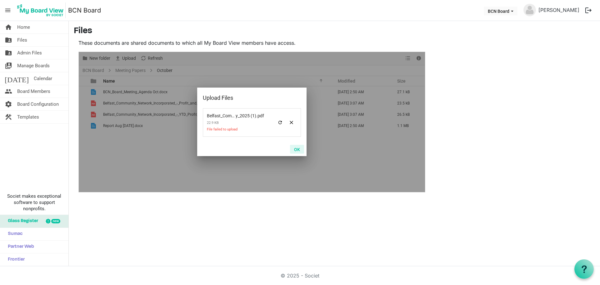
click at [296, 148] on button "OK" at bounding box center [297, 149] width 14 height 9
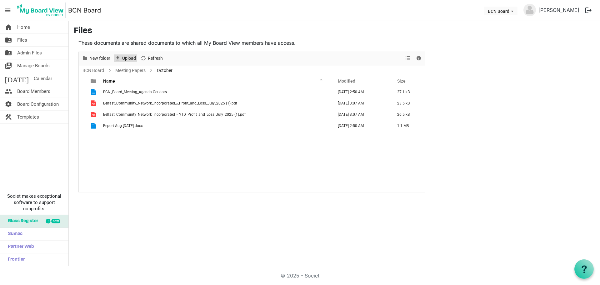
click at [128, 57] on span "Upload" at bounding box center [129, 58] width 15 height 8
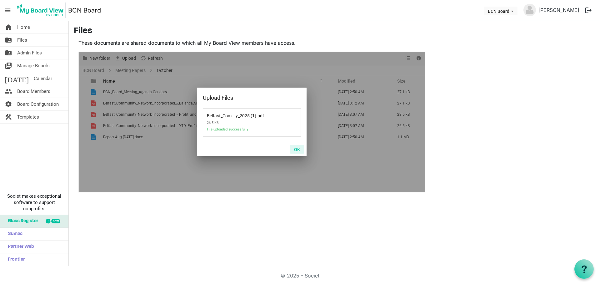
click at [297, 149] on button "OK" at bounding box center [297, 149] width 14 height 9
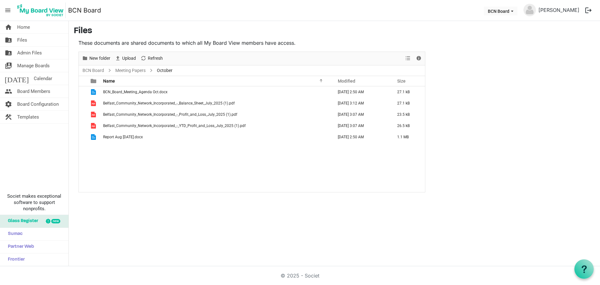
click at [222, 162] on div "BCN_Board_Meeting_Agenda Oct.docx September 18, 2025 2:50 AM 27.1 kB Belfast_Co…" at bounding box center [252, 139] width 346 height 106
click at [30, 40] on link "folder_shared Files" at bounding box center [34, 40] width 68 height 13
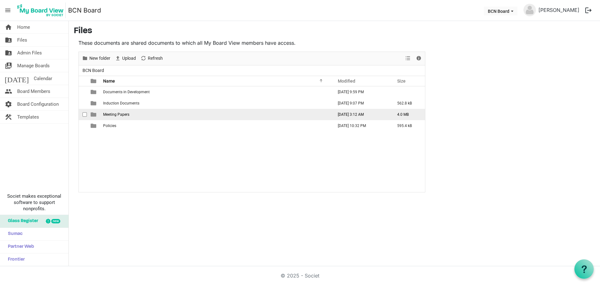
click at [147, 117] on td "Meeting Papers" at bounding box center [216, 114] width 230 height 11
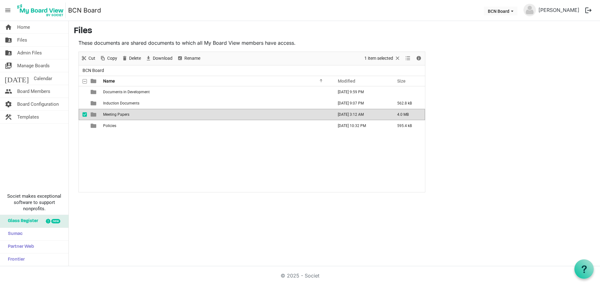
click at [147, 117] on td "Meeting Papers" at bounding box center [216, 114] width 230 height 11
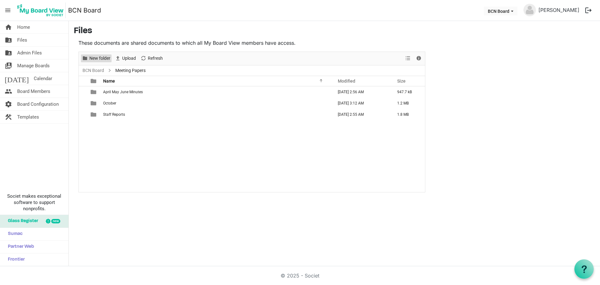
click at [100, 57] on span "New folder" at bounding box center [100, 58] width 22 height 8
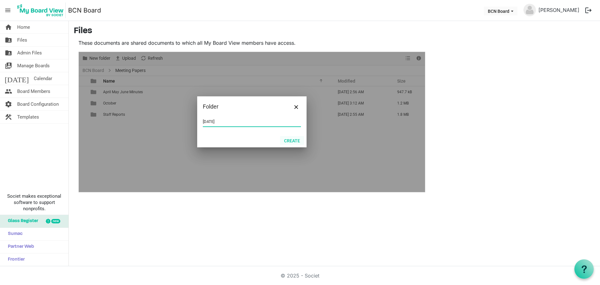
type input "[DATE]"
click at [296, 138] on button "Create" at bounding box center [292, 140] width 24 height 9
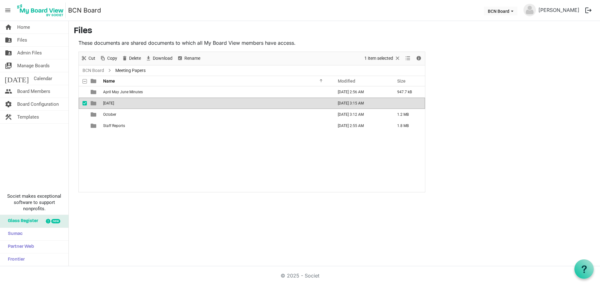
click at [229, 135] on div "April May June Minutes [DATE] 2:56 AM 947.7 kB [DATE] [DATE] 3:15 AM October [D…" at bounding box center [252, 139] width 346 height 106
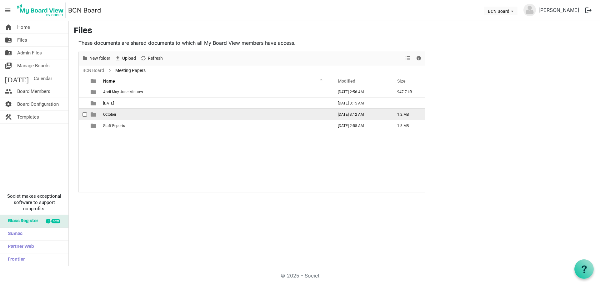
click at [105, 113] on span "October" at bounding box center [109, 114] width 13 height 4
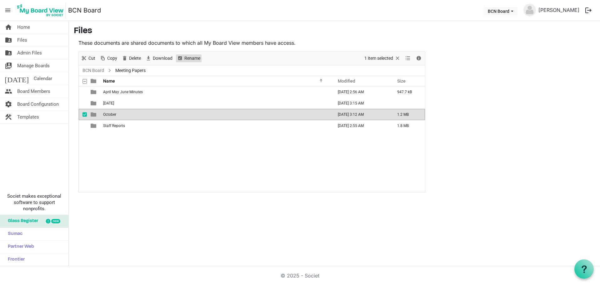
click at [192, 55] on span "Rename" at bounding box center [192, 58] width 17 height 8
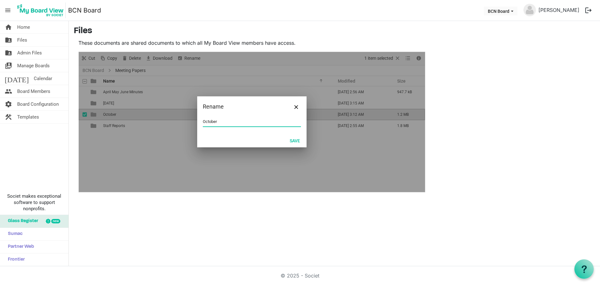
click at [222, 122] on input "October" at bounding box center [252, 121] width 98 height 9
type input "[DATE]"
click at [291, 140] on button "Save" at bounding box center [295, 140] width 18 height 9
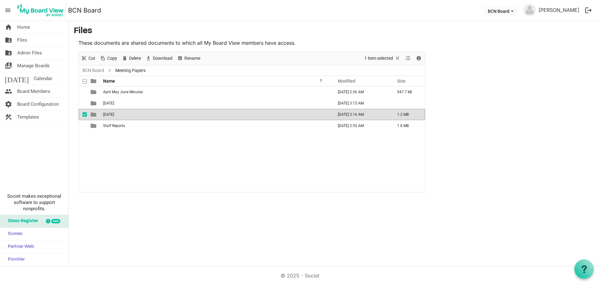
click at [256, 137] on div "April May June Minutes [DATE] 2:56 AM 947.7 kB [DATE] [DATE] 3:15 AM [DATE] [DA…" at bounding box center [252, 139] width 346 height 106
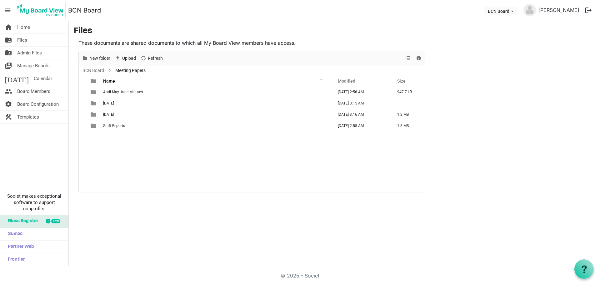
click at [160, 140] on div "April May June Minutes [DATE] 2:56 AM 947.7 kB [DATE] [DATE] 3:15 AM [DATE] [DA…" at bounding box center [252, 139] width 346 height 106
click at [157, 132] on div "April May June Minutes [DATE] 2:56 AM 947.7 kB [DATE] [DATE] 3:15 AM [DATE] [DA…" at bounding box center [252, 139] width 346 height 106
click at [168, 138] on div "April May June Minutes [DATE] 2:56 AM 947.7 kB [DATE] [DATE] 3:15 AM [DATE] [DA…" at bounding box center [252, 139] width 346 height 106
click at [142, 152] on div "April May June Minutes [DATE] 2:56 AM 947.7 kB [DATE] [DATE] 3:15 AM [DATE] [DA…" at bounding box center [252, 139] width 346 height 106
click at [34, 79] on span "Calendar" at bounding box center [43, 78] width 18 height 13
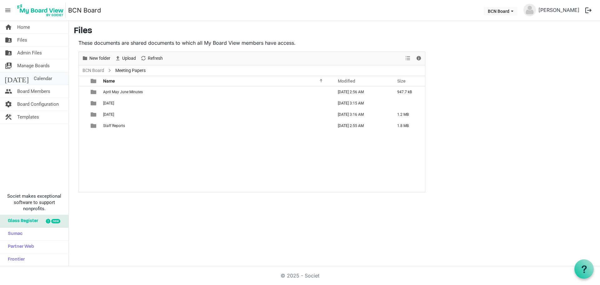
click at [34, 79] on span "Calendar" at bounding box center [43, 78] width 18 height 13
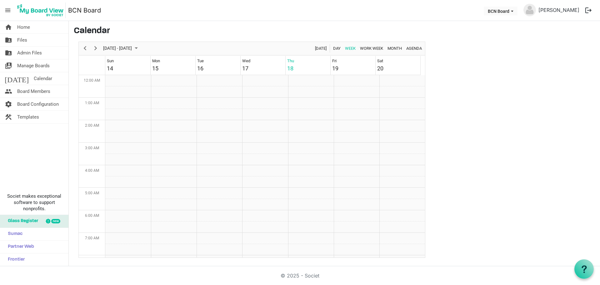
scroll to position [203, 0]
click at [100, 47] on button "Next" at bounding box center [96, 48] width 8 height 8
click at [140, 47] on span "September 2025" at bounding box center [137, 48] width 8 height 8
click at [169, 63] on span "next month" at bounding box center [168, 63] width 11 height 11
click at [152, 106] on span "16" at bounding box center [149, 106] width 9 height 9
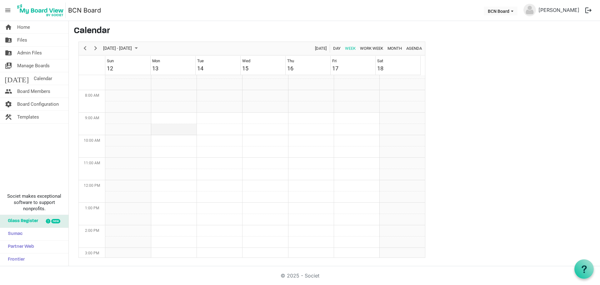
scroll to position [140, 0]
click at [300, 132] on td "Week of October 16, 2025" at bounding box center [311, 131] width 46 height 11
click at [297, 131] on td "Week of October 16, 2025" at bounding box center [311, 131] width 46 height 11
click at [292, 132] on td "Week of October 16, 2025" at bounding box center [311, 131] width 46 height 11
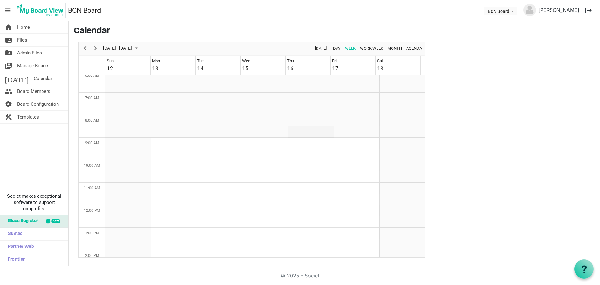
click at [295, 130] on td "Week of October 16, 2025" at bounding box center [311, 131] width 46 height 11
click at [298, 129] on td "Week of October 16, 2025" at bounding box center [311, 131] width 46 height 11
click at [297, 133] on td "Week of October 16, 2025" at bounding box center [311, 131] width 46 height 11
click at [37, 77] on link "today Calendar" at bounding box center [34, 78] width 68 height 13
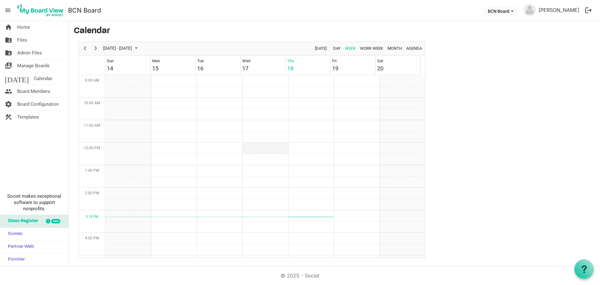
click at [269, 148] on td "Week of September 18, 2025" at bounding box center [265, 148] width 46 height 11
click at [34, 77] on span "Calendar" at bounding box center [43, 78] width 18 height 13
click at [140, 47] on span "September 2025" at bounding box center [137, 48] width 8 height 8
click at [170, 63] on span "next month" at bounding box center [168, 63] width 11 height 11
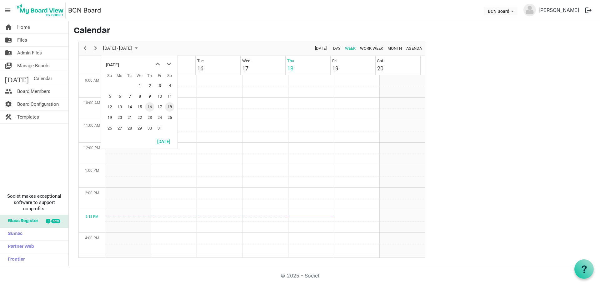
click at [149, 106] on span "16" at bounding box center [149, 106] width 9 height 9
click at [308, 100] on td "Week of October 16, 2025" at bounding box center [311, 100] width 46 height 11
drag, startPoint x: 308, startPoint y: 100, endPoint x: 295, endPoint y: 100, distance: 12.2
click at [295, 100] on td "Week of October 16, 2025" at bounding box center [311, 100] width 46 height 11
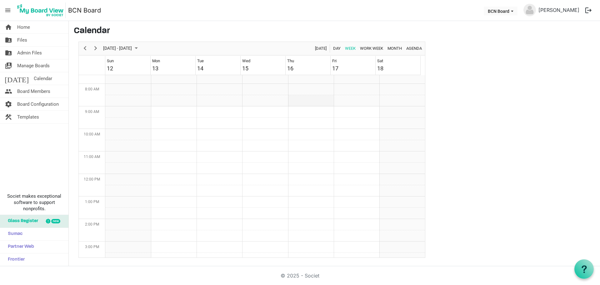
click at [294, 102] on td "Week of October 16, 2025" at bounding box center [311, 100] width 46 height 11
click at [293, 102] on td "Week of October 16, 2025" at bounding box center [311, 100] width 46 height 11
click at [293, 110] on td "Week of October 16, 2025" at bounding box center [311, 111] width 46 height 11
click at [298, 101] on td "Week of October 16, 2025" at bounding box center [311, 100] width 46 height 11
click at [300, 100] on td "Week of October 16, 2025" at bounding box center [311, 100] width 46 height 11
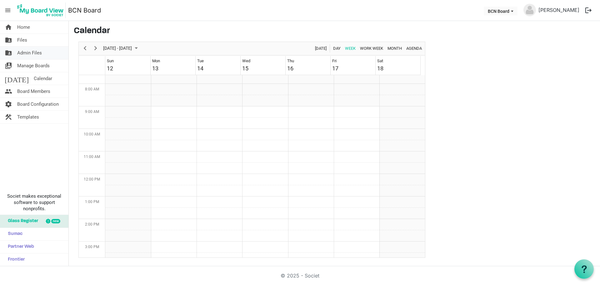
click at [30, 54] on span "Admin Files" at bounding box center [29, 53] width 25 height 13
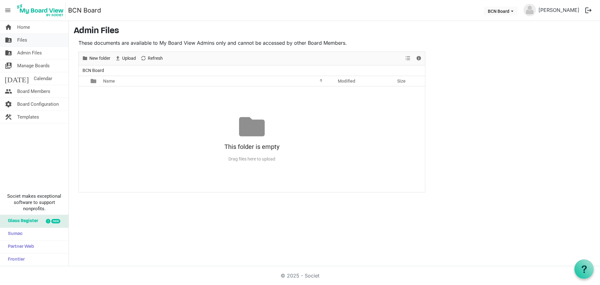
click at [28, 42] on link "folder_shared Files" at bounding box center [34, 40] width 68 height 13
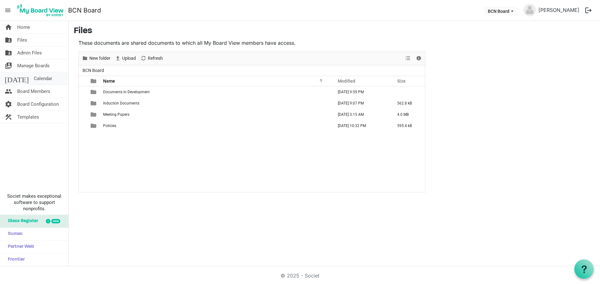
click at [39, 80] on link "[DATE] Calendar" at bounding box center [34, 78] width 68 height 13
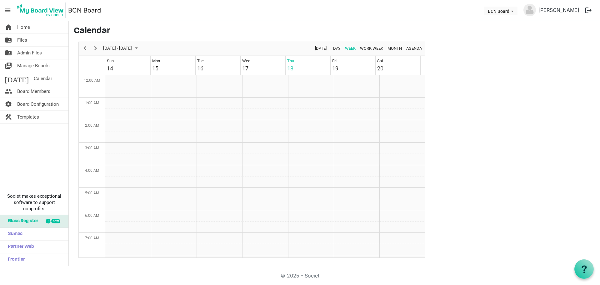
scroll to position [203, 0]
click at [140, 48] on span "September 2025" at bounding box center [137, 48] width 8 height 8
click at [140, 49] on span "September 2025" at bounding box center [137, 48] width 8 height 8
click at [167, 63] on span "next month" at bounding box center [168, 63] width 11 height 11
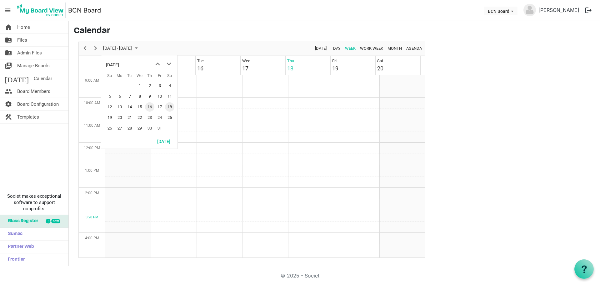
click at [148, 104] on span "16" at bounding box center [149, 106] width 9 height 9
click at [300, 98] on td "Week of October 16, 2025" at bounding box center [311, 100] width 46 height 11
drag, startPoint x: 299, startPoint y: 100, endPoint x: 292, endPoint y: 99, distance: 7.8
click at [292, 99] on td "Week of October 16, 2025" at bounding box center [311, 100] width 46 height 11
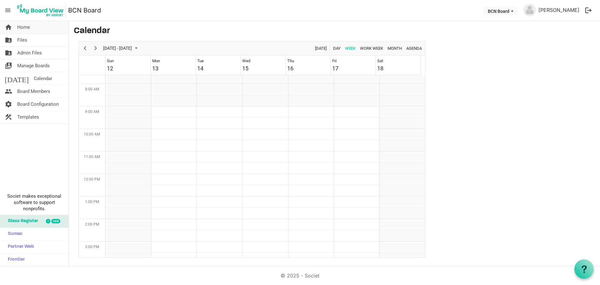
click at [27, 24] on span "Home" at bounding box center [23, 27] width 13 height 13
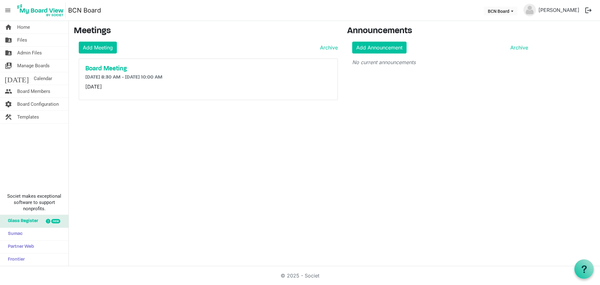
click at [213, 87] on p "[DATE]" at bounding box center [208, 87] width 246 height 8
click at [293, 83] on p "[DATE]" at bounding box center [208, 87] width 246 height 8
click at [107, 69] on h5 "Board Meeting" at bounding box center [208, 69] width 246 height 8
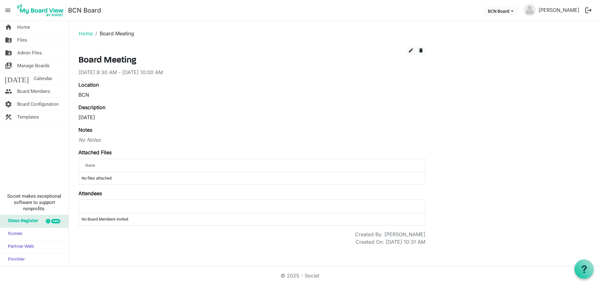
click at [88, 194] on label "Attendees" at bounding box center [89, 193] width 23 height 8
click at [98, 219] on td "No Board Members invited" at bounding box center [252, 219] width 346 height 12
click at [46, 91] on span "Board Members" at bounding box center [33, 91] width 33 height 13
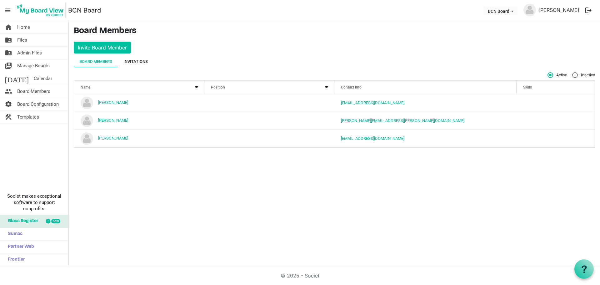
click at [137, 62] on div "Invitations" at bounding box center [135, 61] width 24 height 6
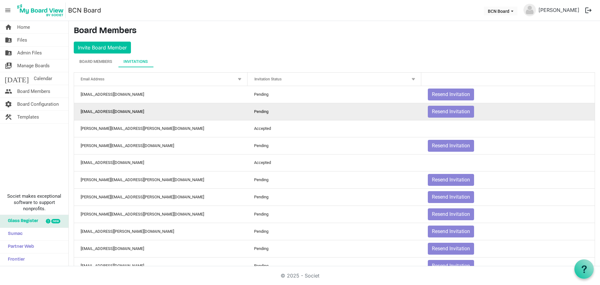
click at [135, 113] on td "[EMAIL_ADDRESS][DOMAIN_NAME]" at bounding box center [160, 111] width 173 height 17
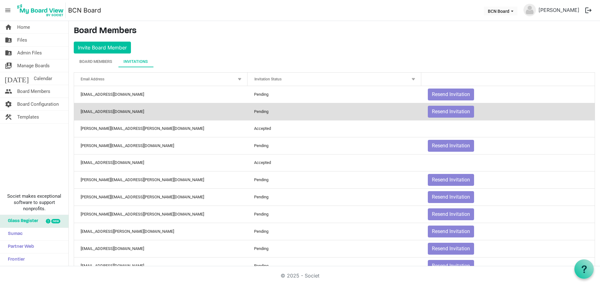
click at [412, 78] on div at bounding box center [413, 79] width 7 height 7
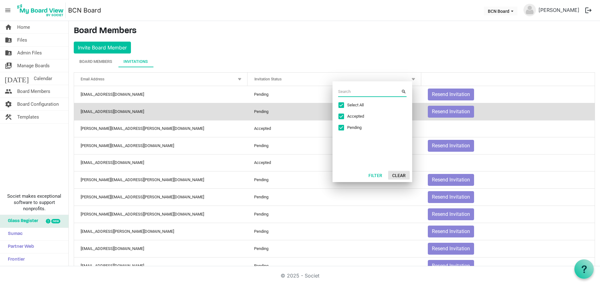
click at [400, 174] on button "Clear" at bounding box center [399, 175] width 22 height 9
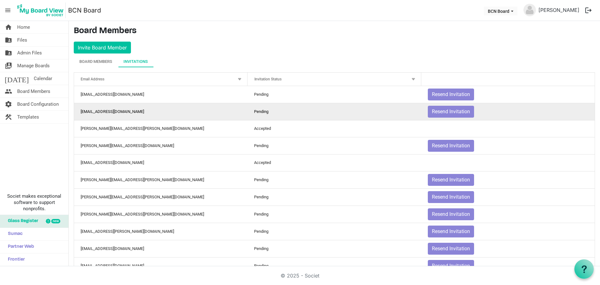
click at [222, 108] on td "pailbiddington@xtra.co.nz" at bounding box center [160, 111] width 173 height 17
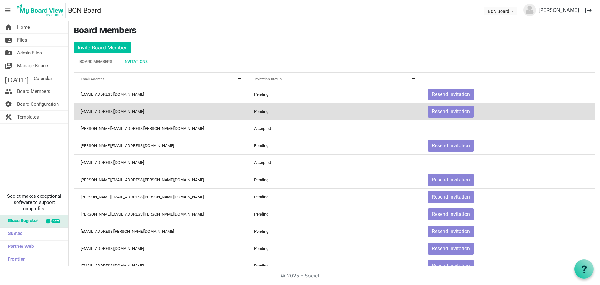
click at [410, 78] on div at bounding box center [413, 79] width 7 height 7
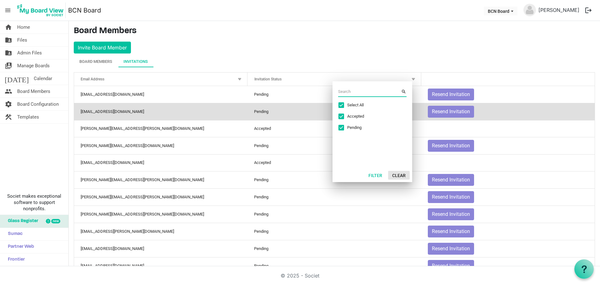
click at [399, 174] on button "Clear" at bounding box center [399, 175] width 22 height 9
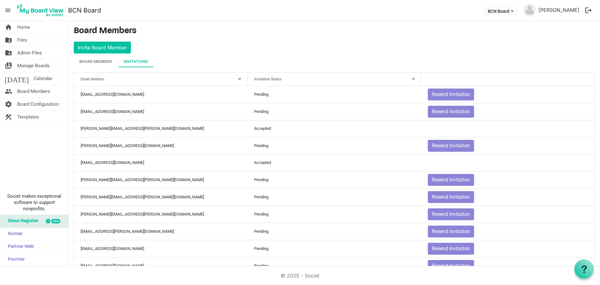
click at [410, 80] on div at bounding box center [413, 79] width 7 height 7
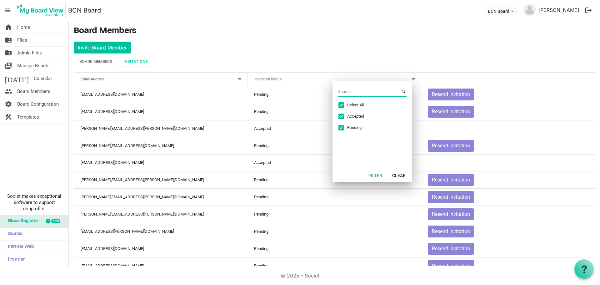
click at [238, 79] on div at bounding box center [239, 79] width 7 height 7
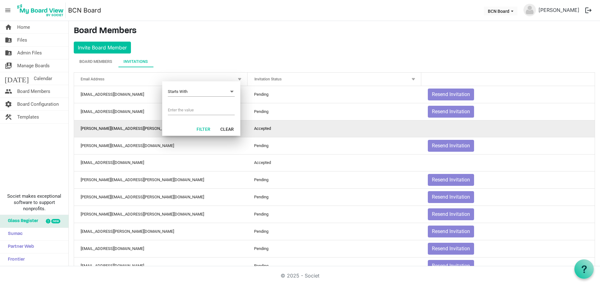
click at [355, 129] on td "Accepted" at bounding box center [334, 128] width 173 height 17
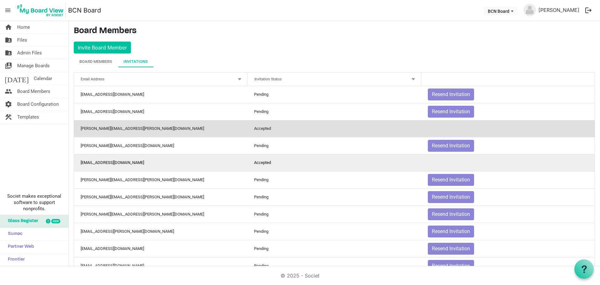
click at [340, 170] on td "Accepted" at bounding box center [334, 162] width 173 height 17
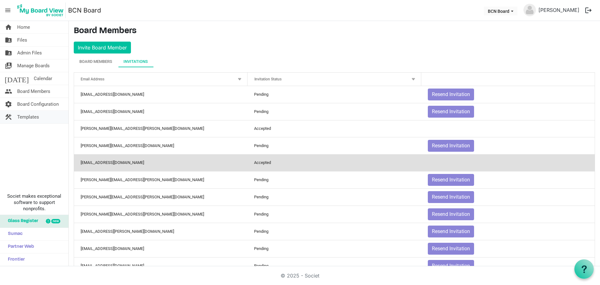
click at [27, 115] on span "Templates" at bounding box center [28, 117] width 22 height 13
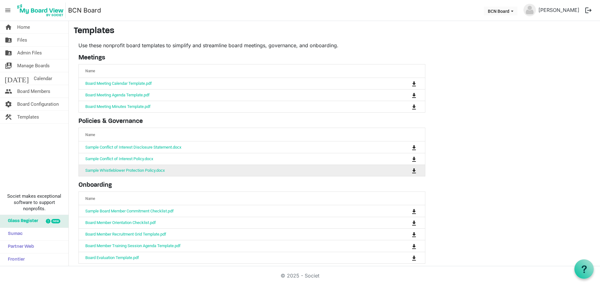
scroll to position [7, 0]
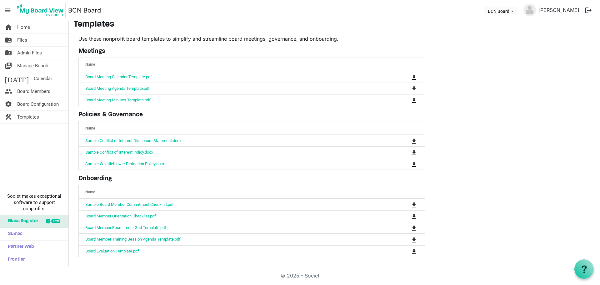
click at [43, 162] on div "home Home folder_shared Files folder_shared Admin Files switch_account Manage B…" at bounding box center [34, 143] width 69 height 245
click at [51, 135] on div "home Home folder_shared Files folder_shared Admin Files switch_account Manage B…" at bounding box center [34, 143] width 69 height 245
